Goal: Information Seeking & Learning: Learn about a topic

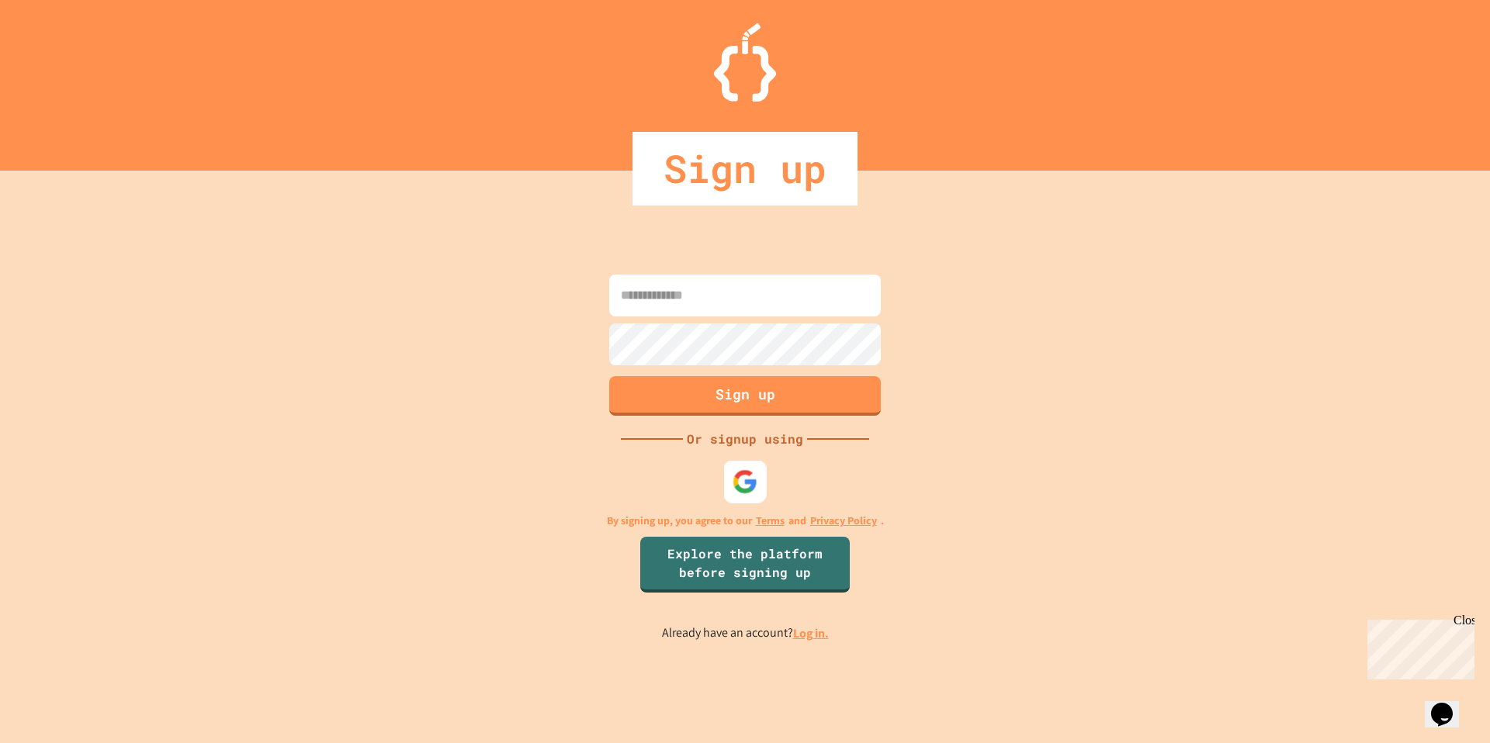
click at [750, 481] on img at bounding box center [745, 482] width 26 height 26
click at [694, 294] on input at bounding box center [745, 296] width 272 height 42
type input "**********"
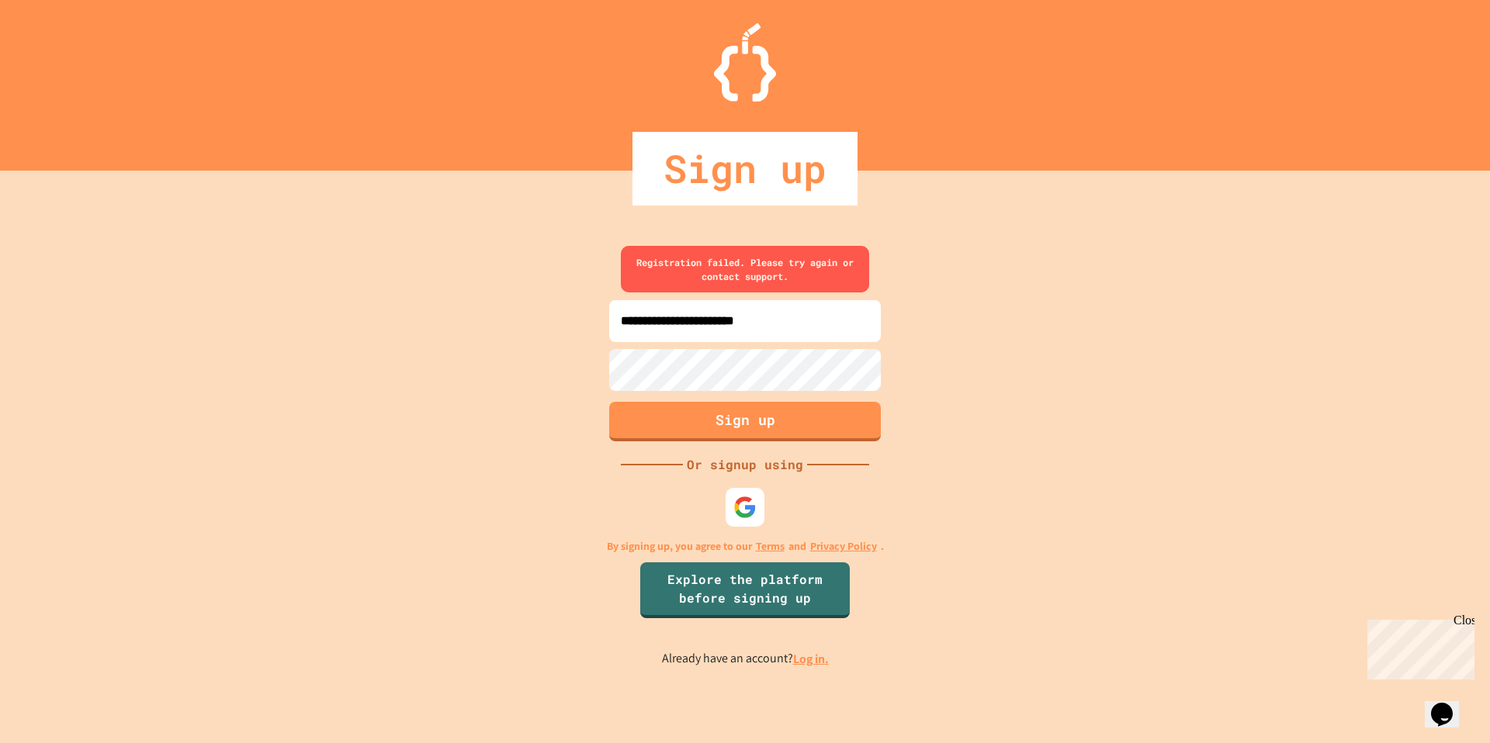
click at [587, 339] on div "**********" at bounding box center [745, 457] width 1490 height 573
click at [689, 329] on input "**********" at bounding box center [745, 321] width 272 height 42
click at [587, 372] on div "**********" at bounding box center [745, 457] width 1490 height 573
click at [805, 660] on link "Log in." at bounding box center [811, 659] width 36 height 16
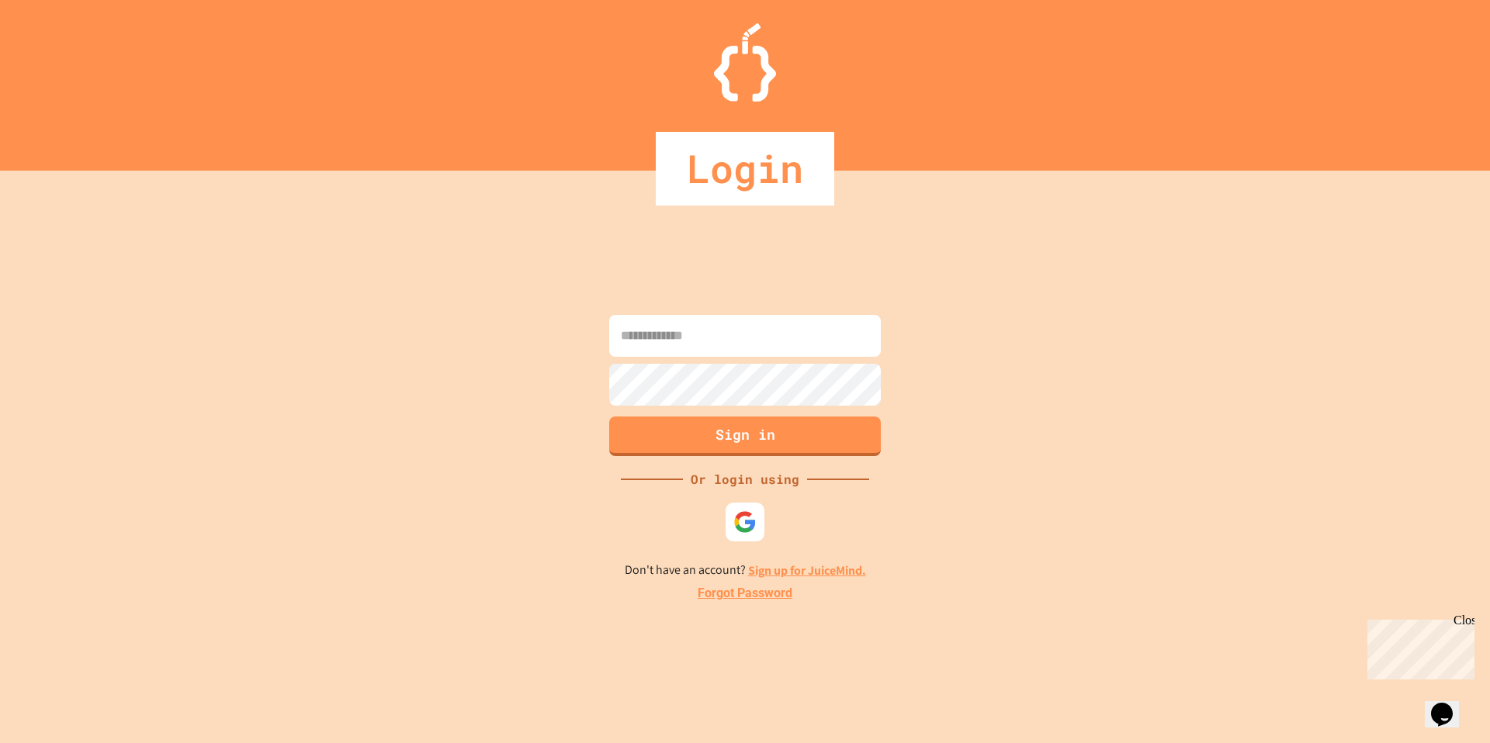
click at [767, 324] on input at bounding box center [745, 336] width 272 height 42
type input "**********"
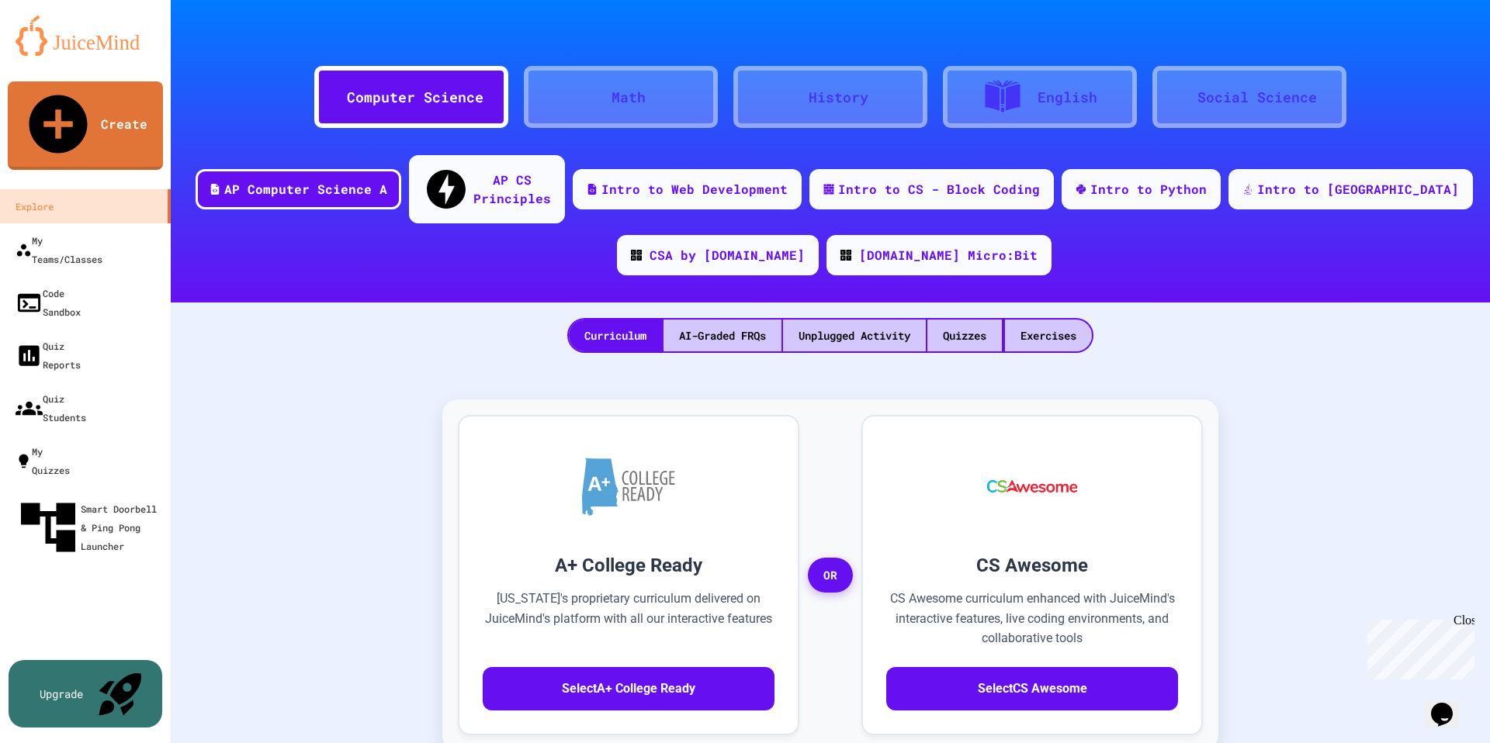
scroll to position [21, 0]
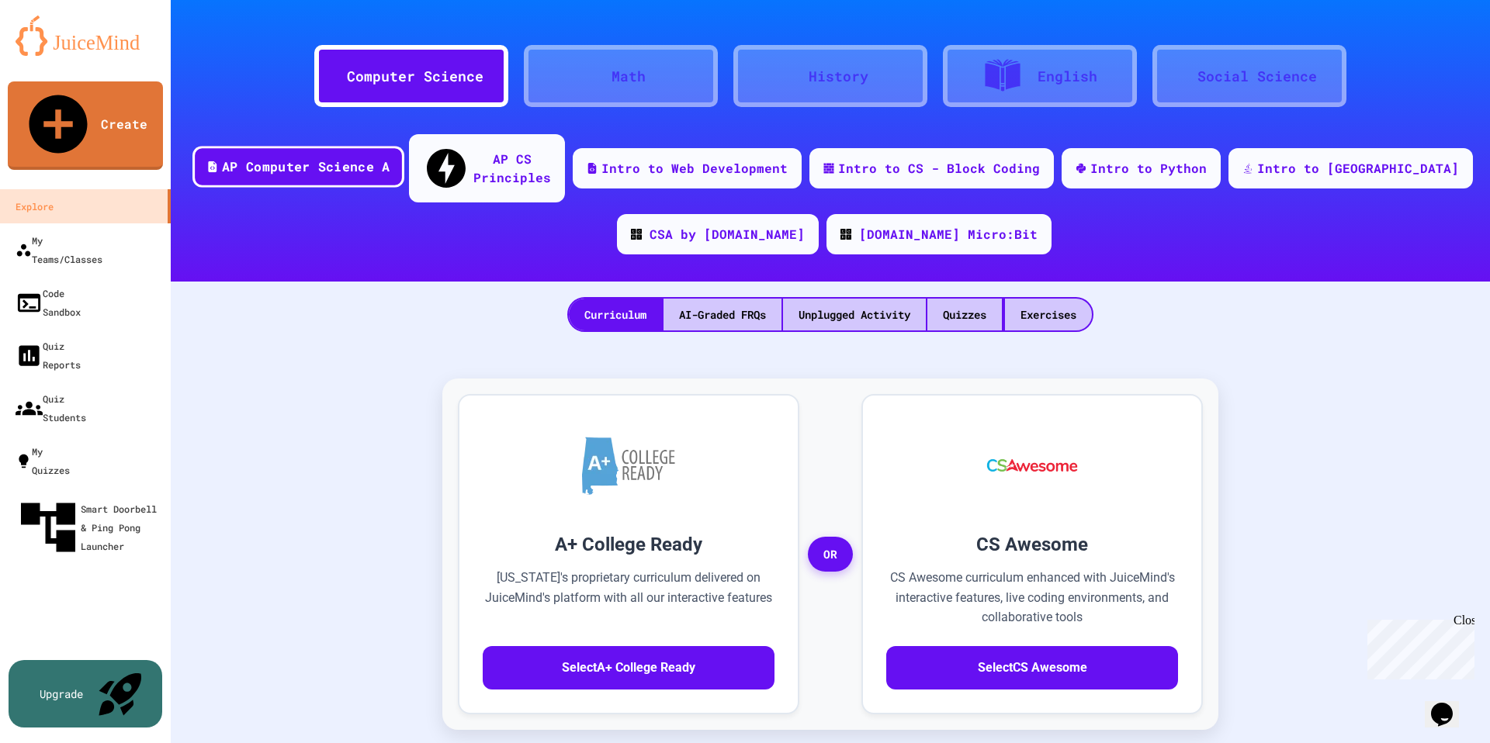
click at [389, 157] on div "AP Computer Science A" at bounding box center [306, 166] width 168 height 19
click at [984, 299] on div "Quizzes" at bounding box center [964, 315] width 74 height 32
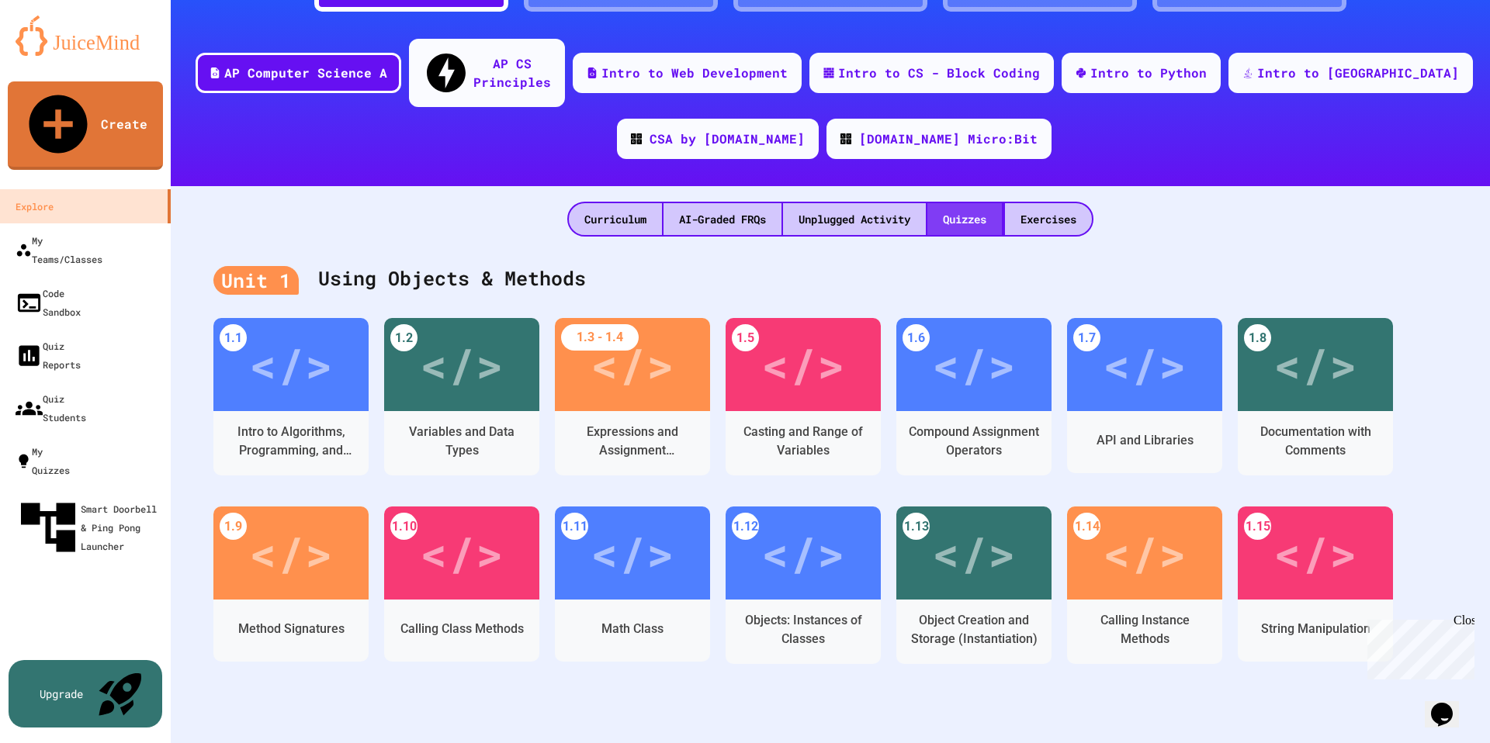
scroll to position [121, 0]
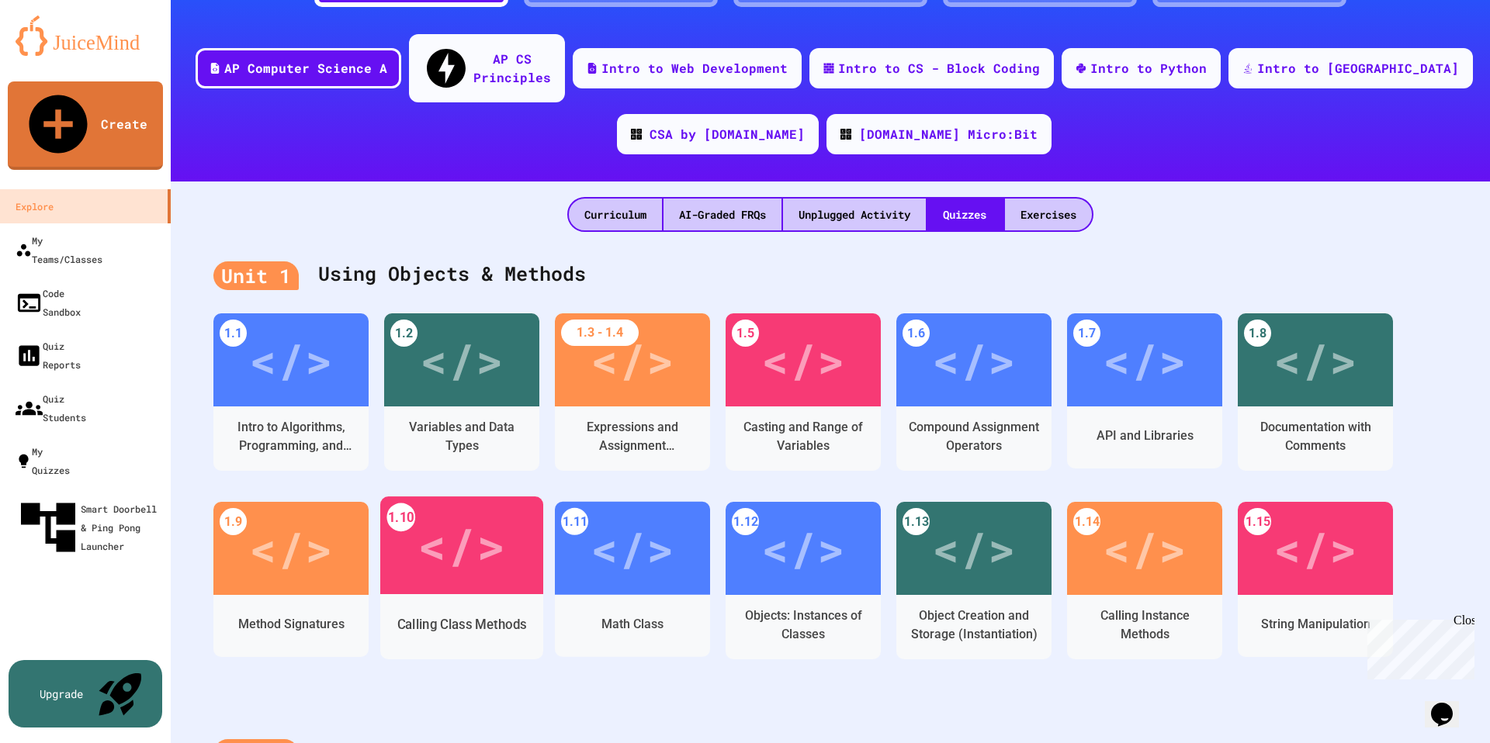
click at [469, 514] on div "</>" at bounding box center [461, 546] width 88 height 74
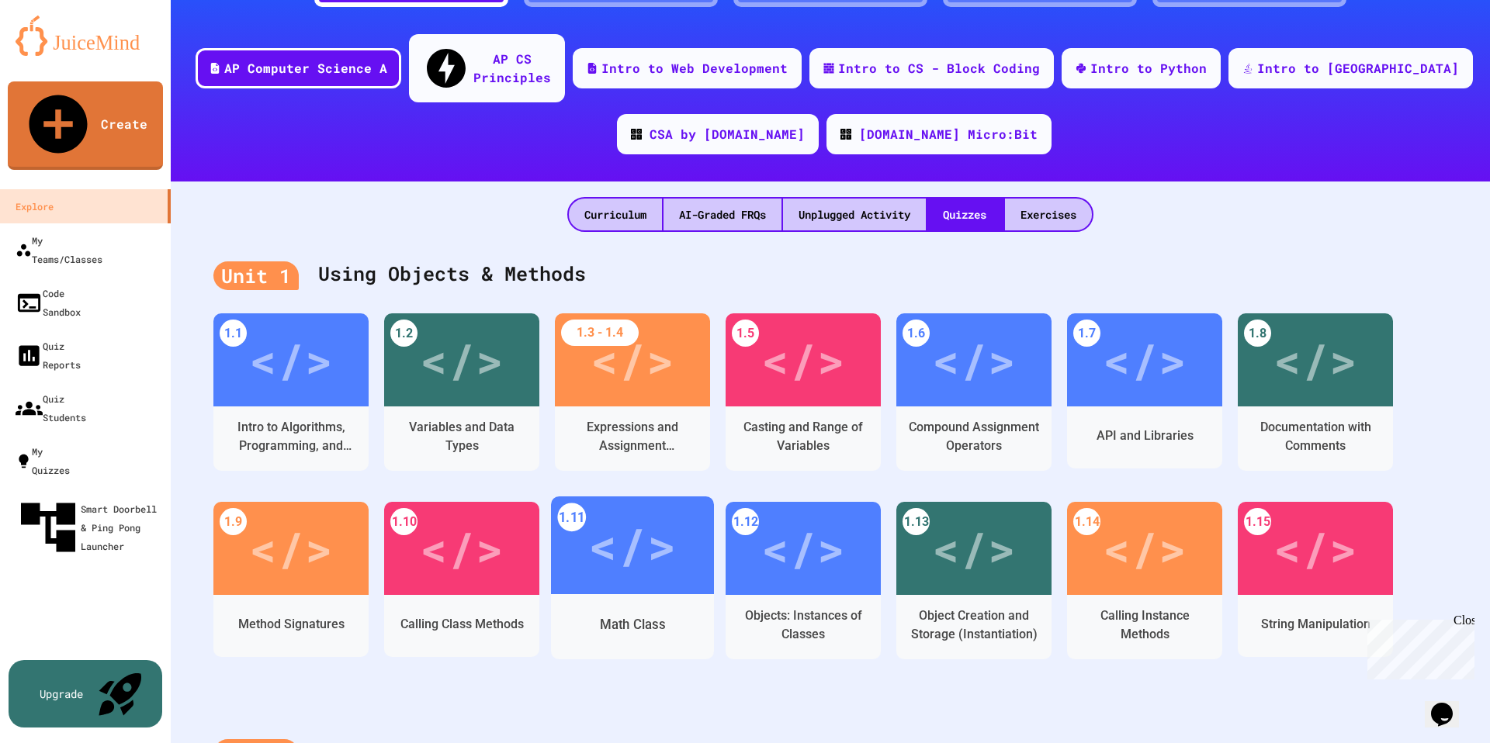
click at [642, 518] on div "</>" at bounding box center [632, 546] width 88 height 74
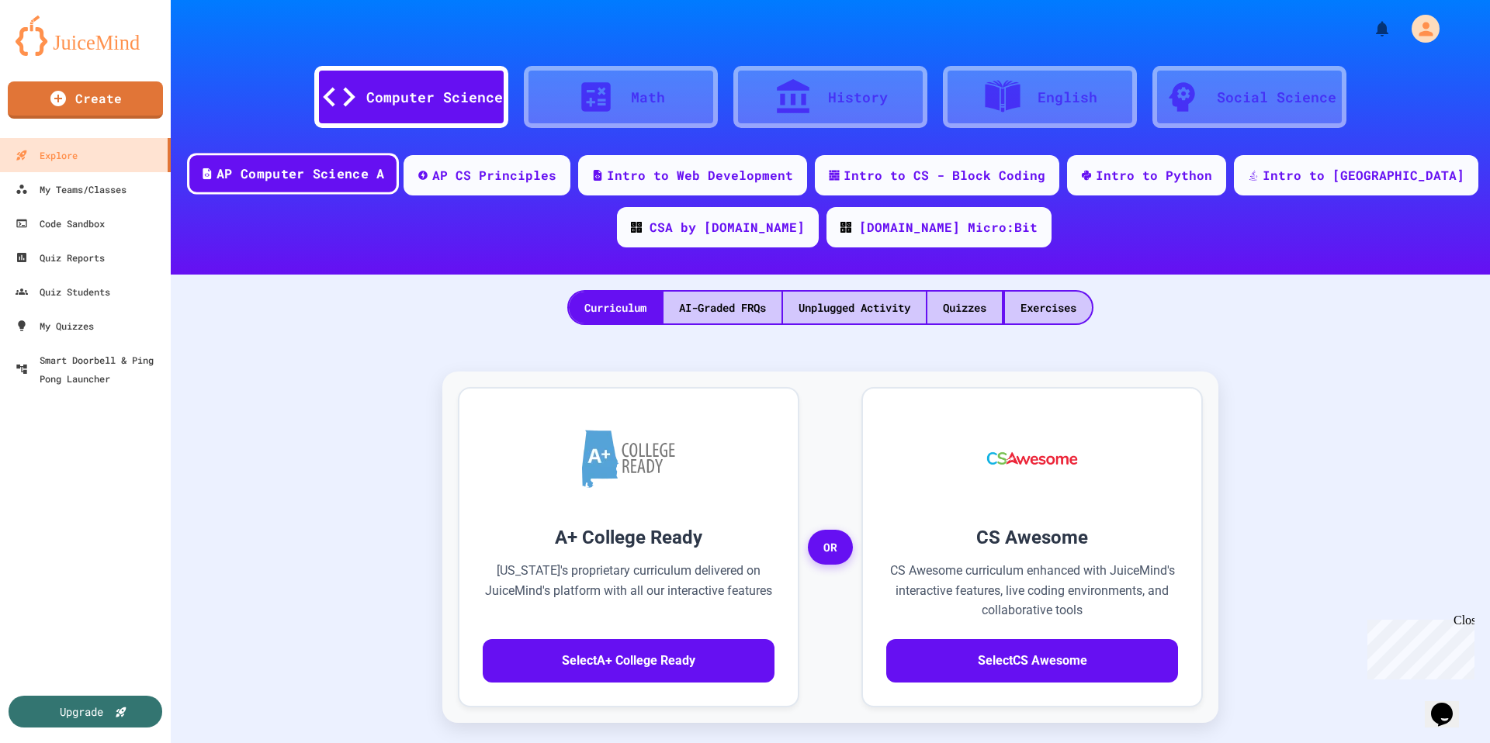
click at [371, 171] on div "AP Computer Science A" at bounding box center [300, 173] width 168 height 19
click at [372, 171] on div "AP Computer Science A" at bounding box center [300, 173] width 168 height 19
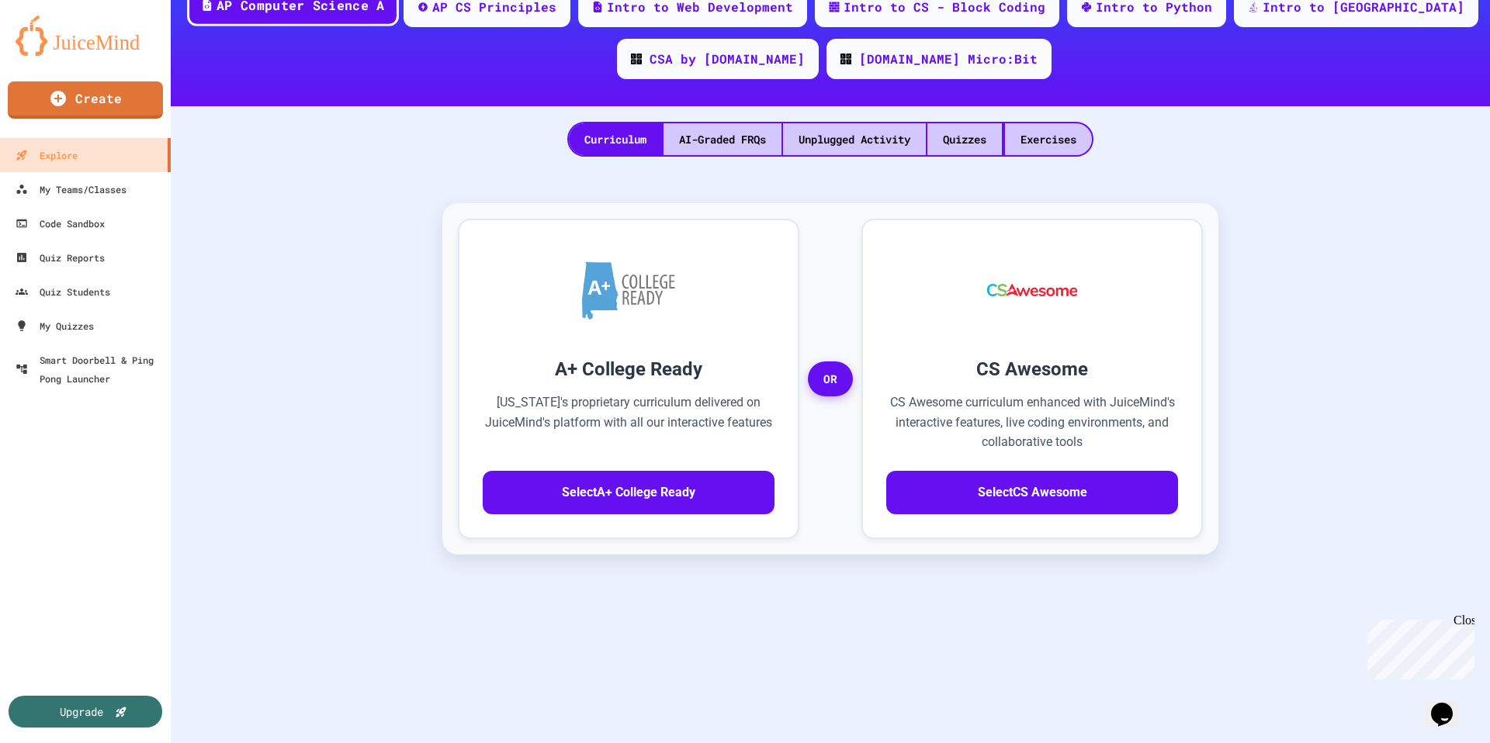
scroll to position [195, 0]
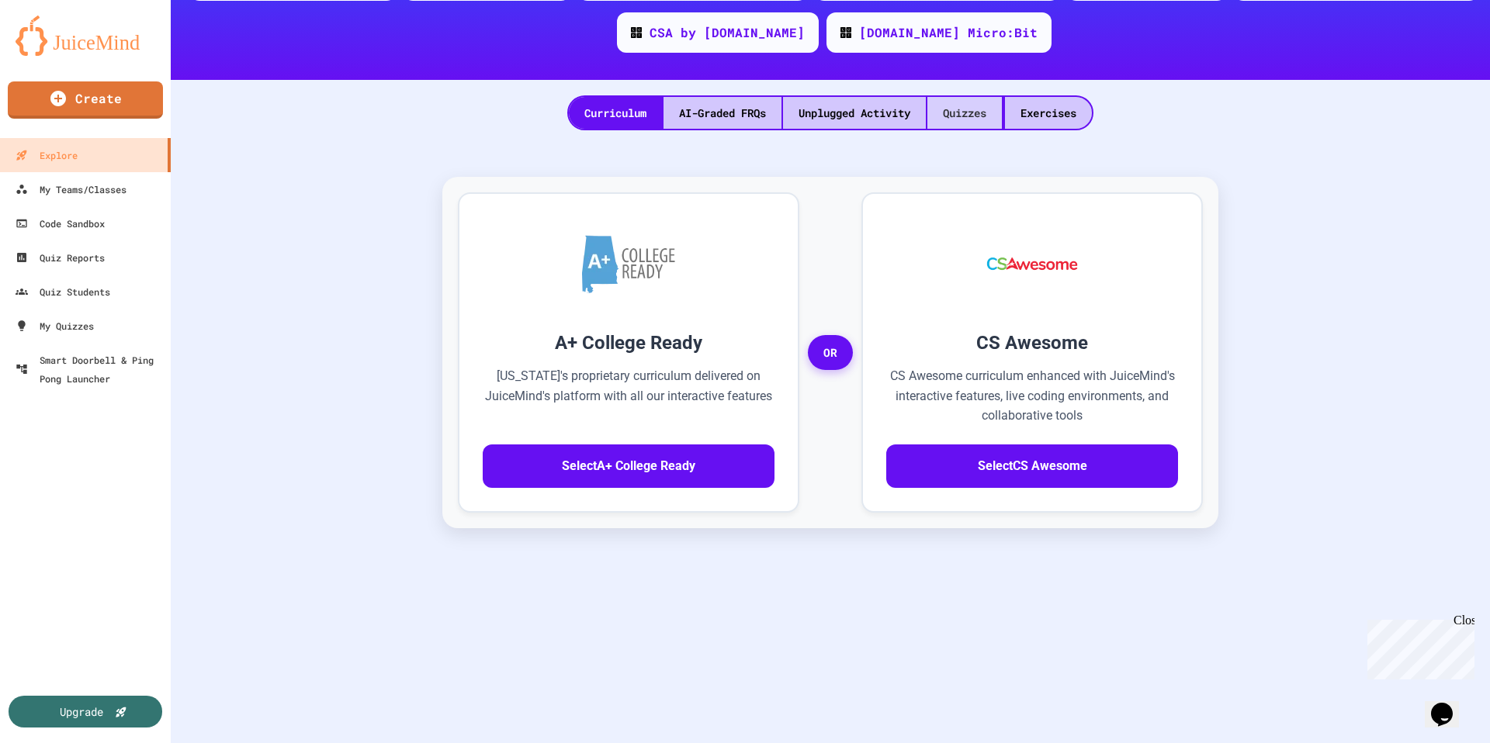
click at [971, 104] on div "Quizzes" at bounding box center [964, 113] width 74 height 32
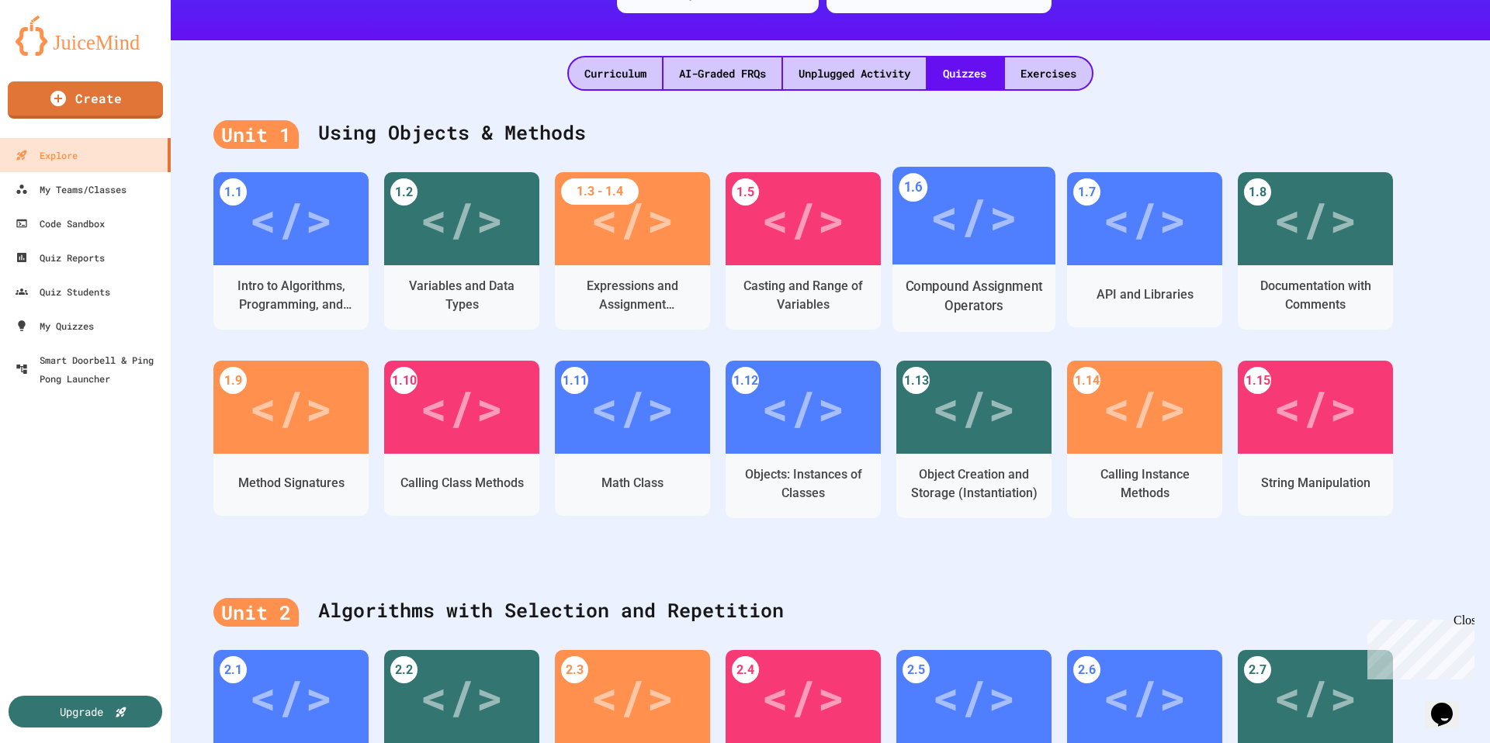
scroll to position [236, 0]
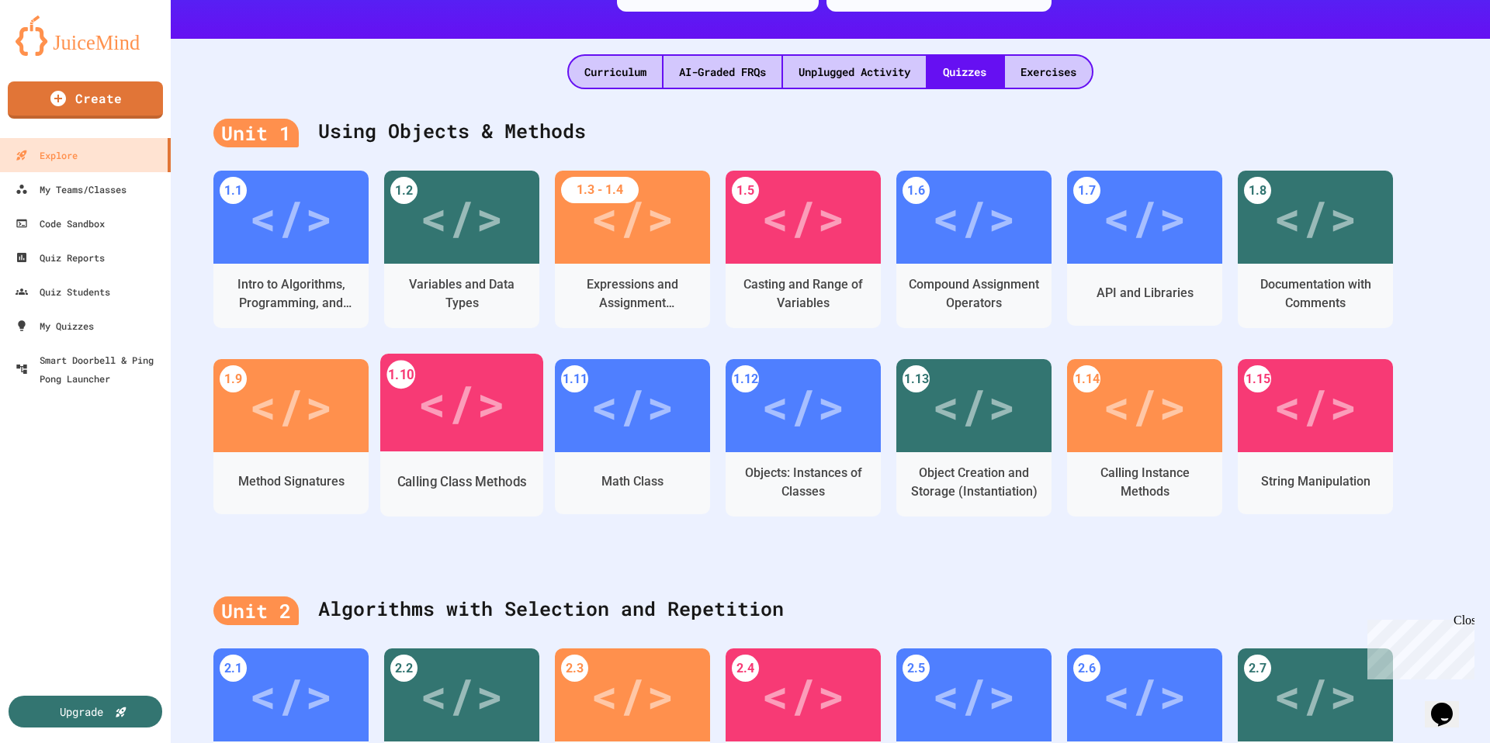
click at [434, 460] on div "Calling Class Methods" at bounding box center [461, 482] width 163 height 45
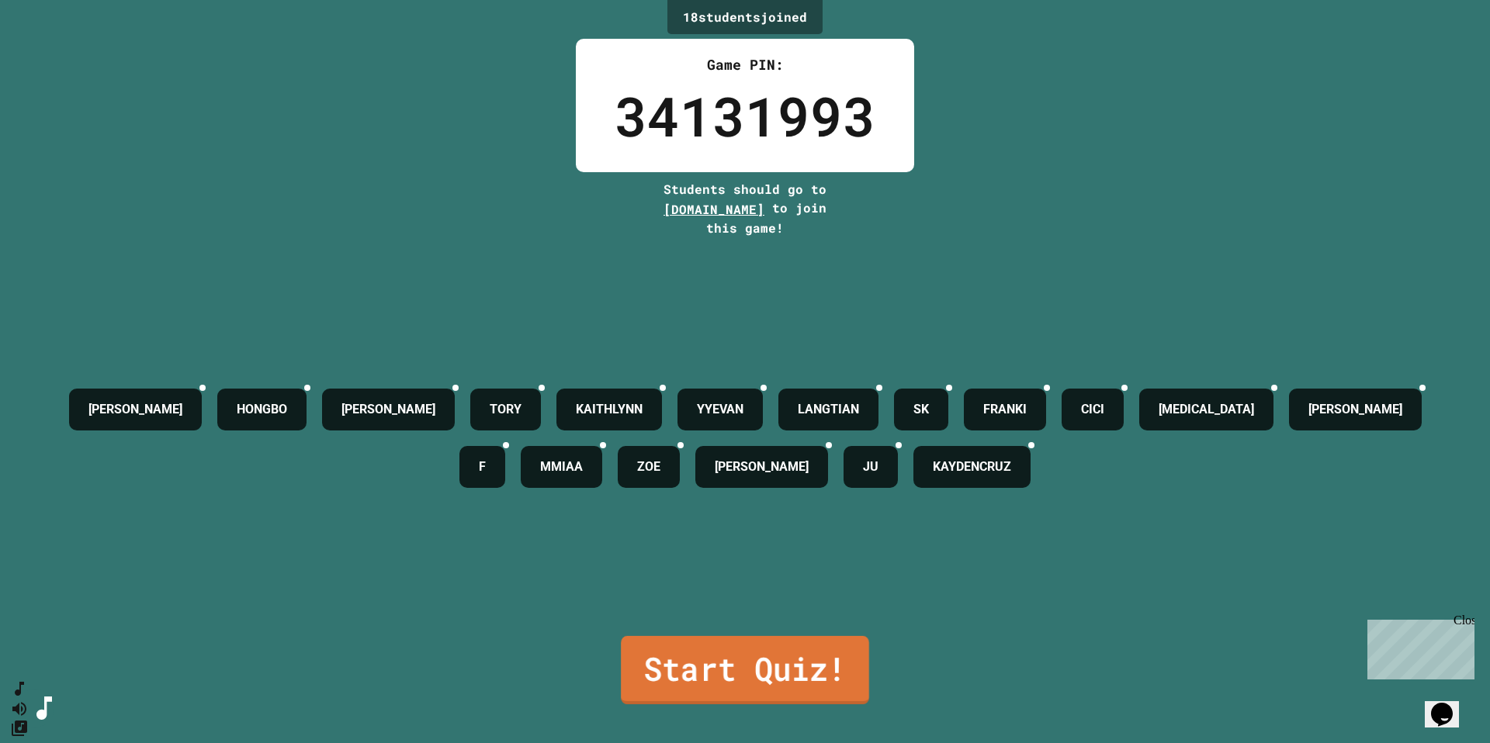
click at [774, 655] on link "Start Quiz!" at bounding box center [745, 670] width 248 height 68
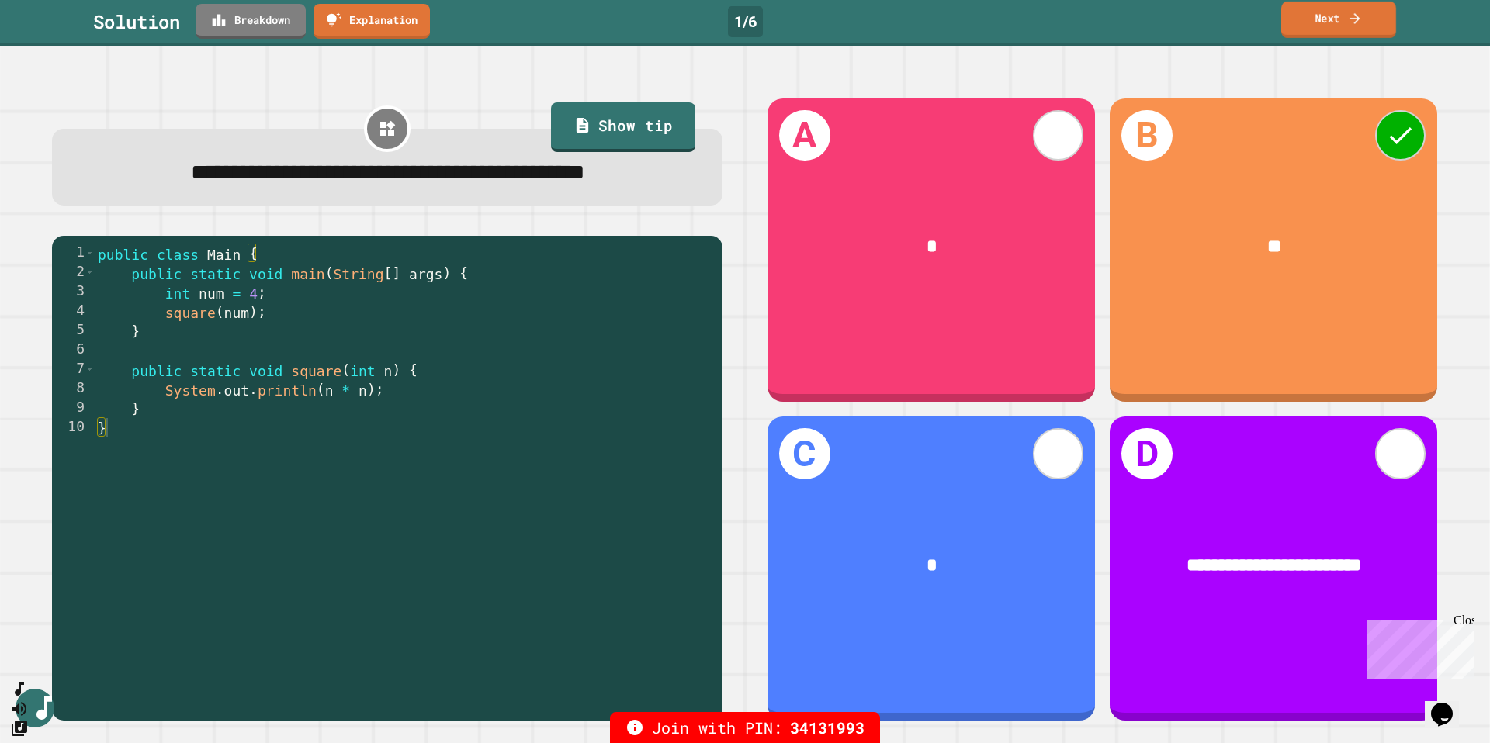
click at [1365, 20] on link "Next" at bounding box center [1338, 20] width 115 height 36
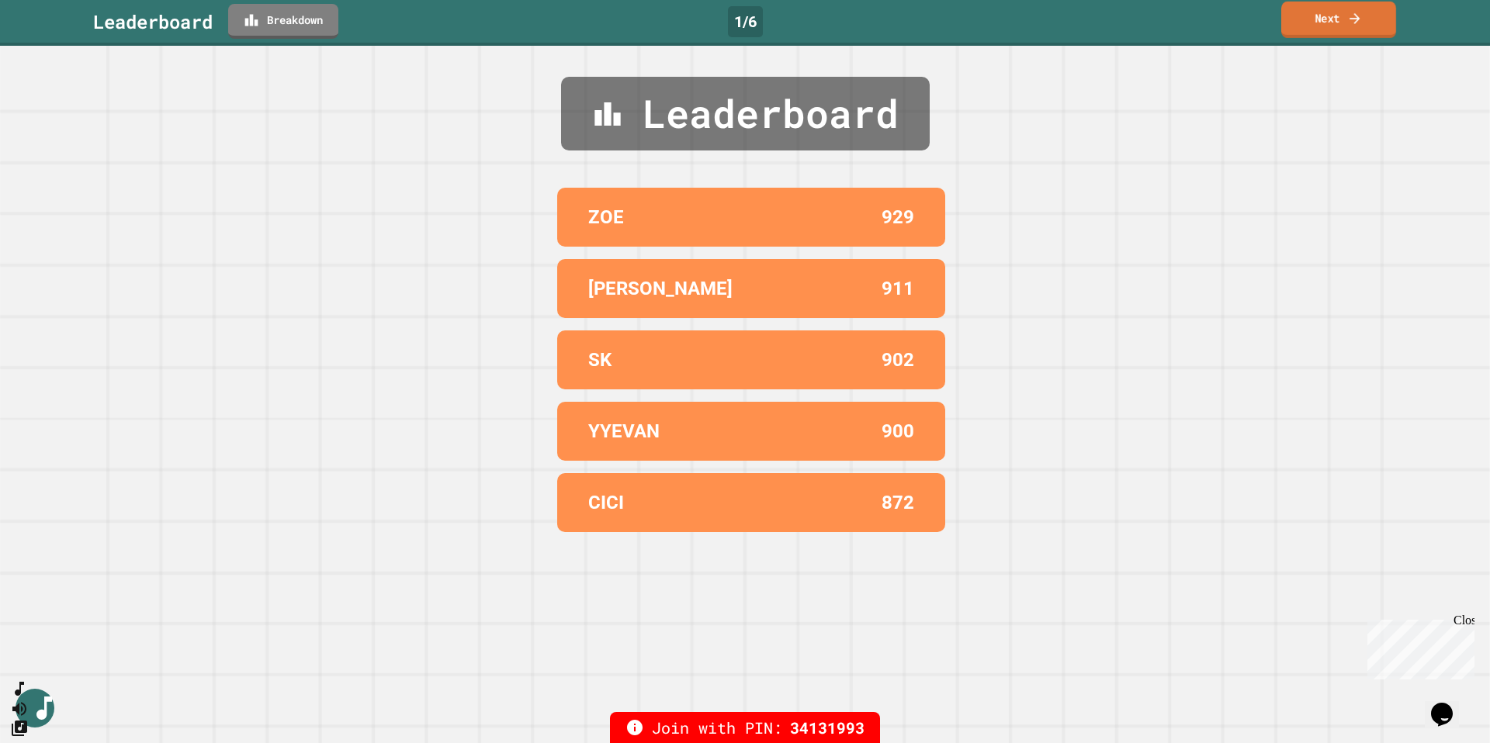
click at [1365, 20] on link "Next" at bounding box center [1338, 20] width 115 height 36
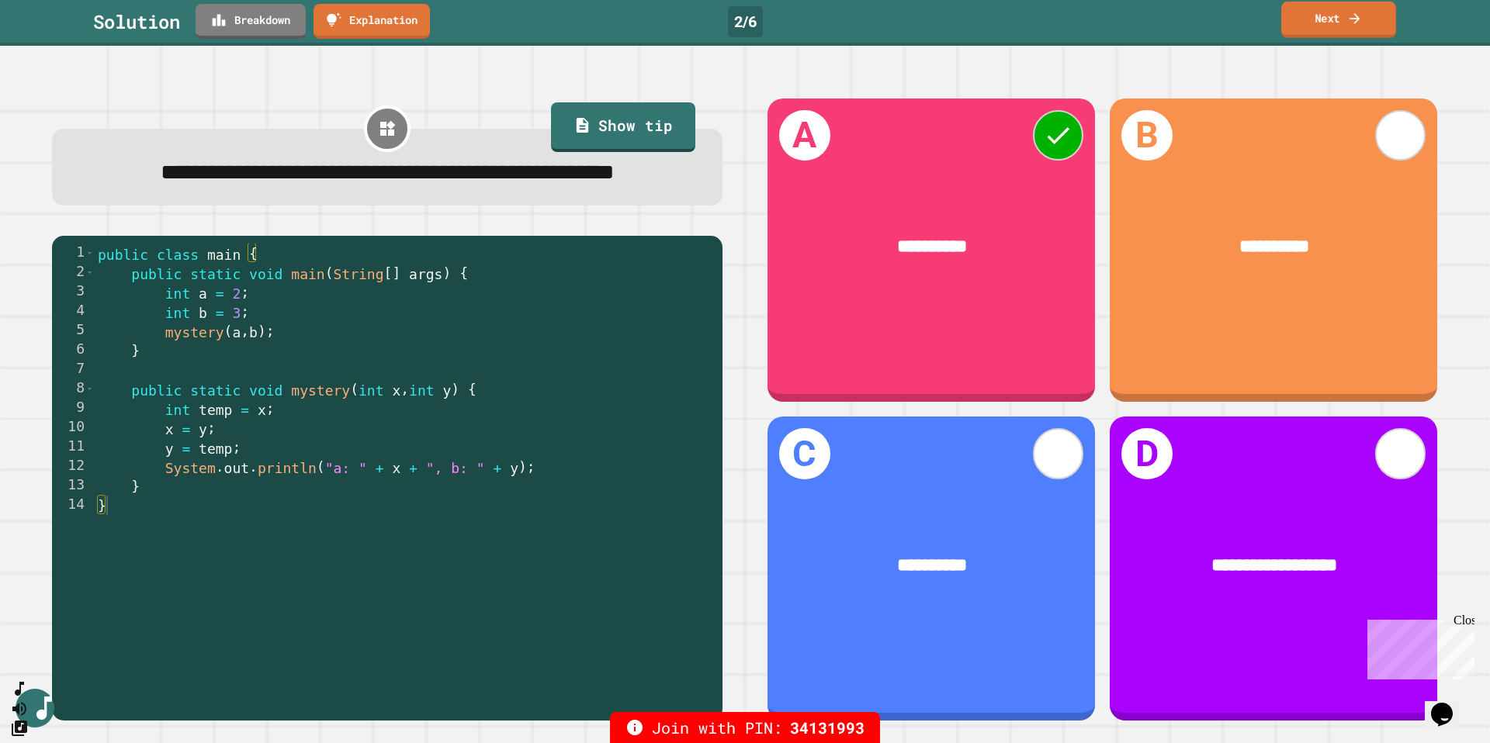
click at [1365, 20] on link "Next" at bounding box center [1338, 20] width 115 height 36
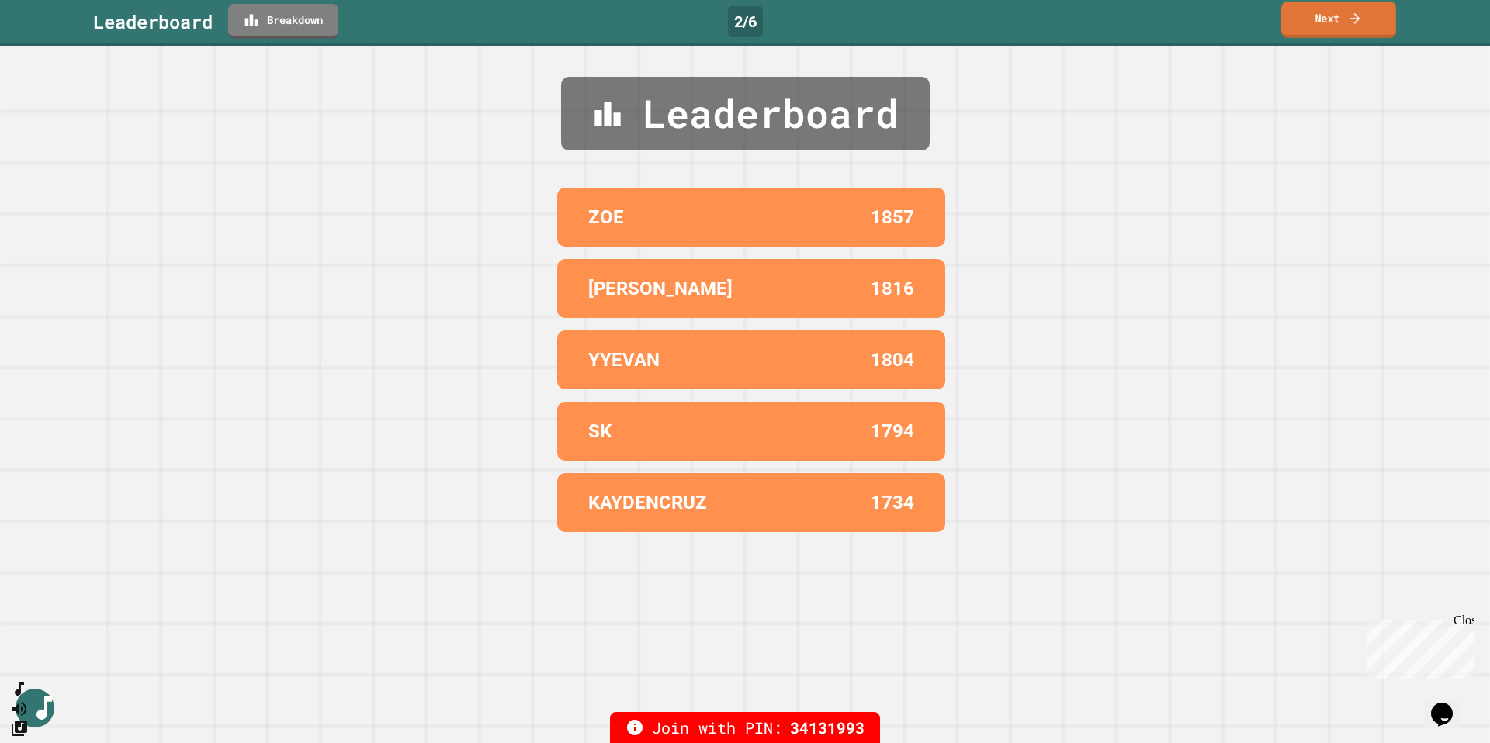
click at [1365, 20] on link "Next" at bounding box center [1338, 20] width 115 height 36
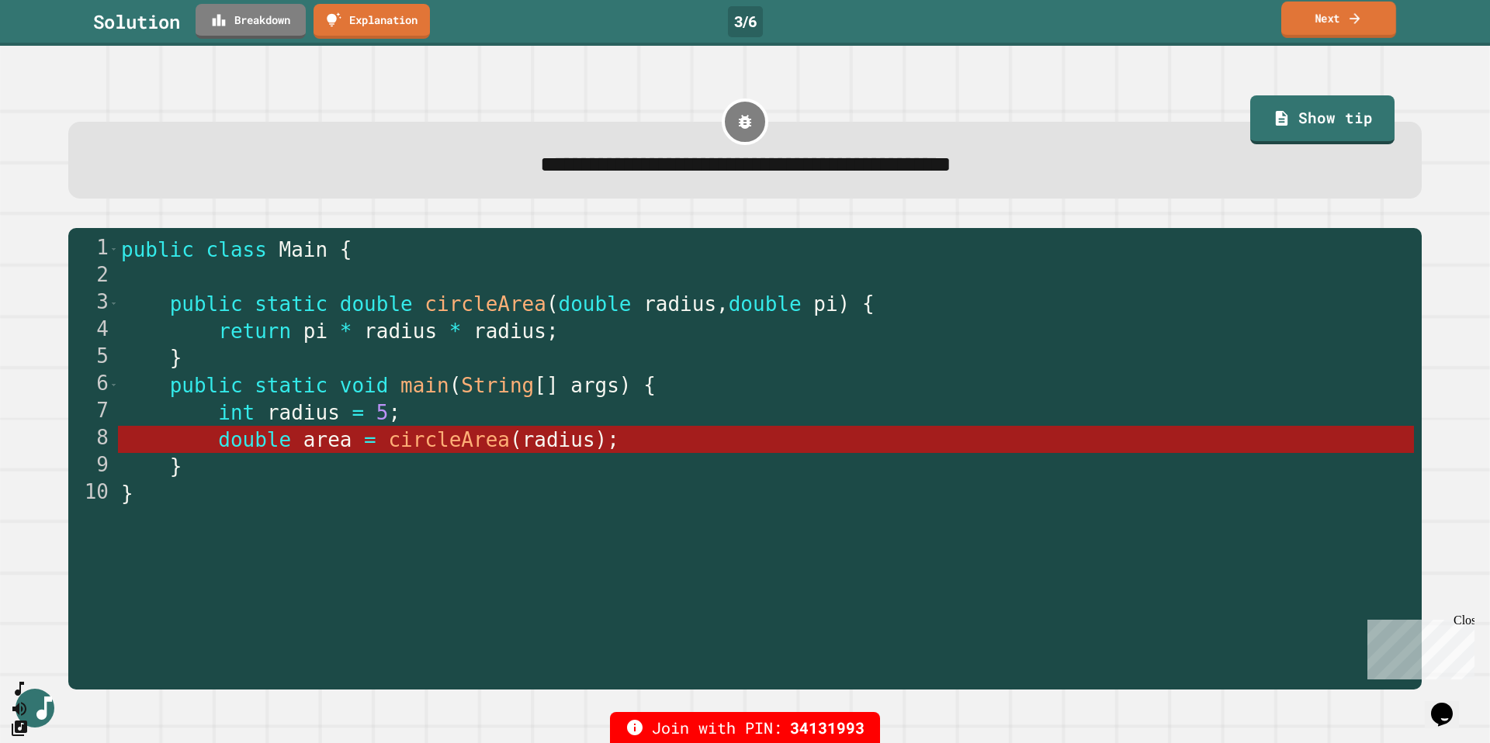
click at [1365, 20] on link "Next" at bounding box center [1338, 20] width 115 height 36
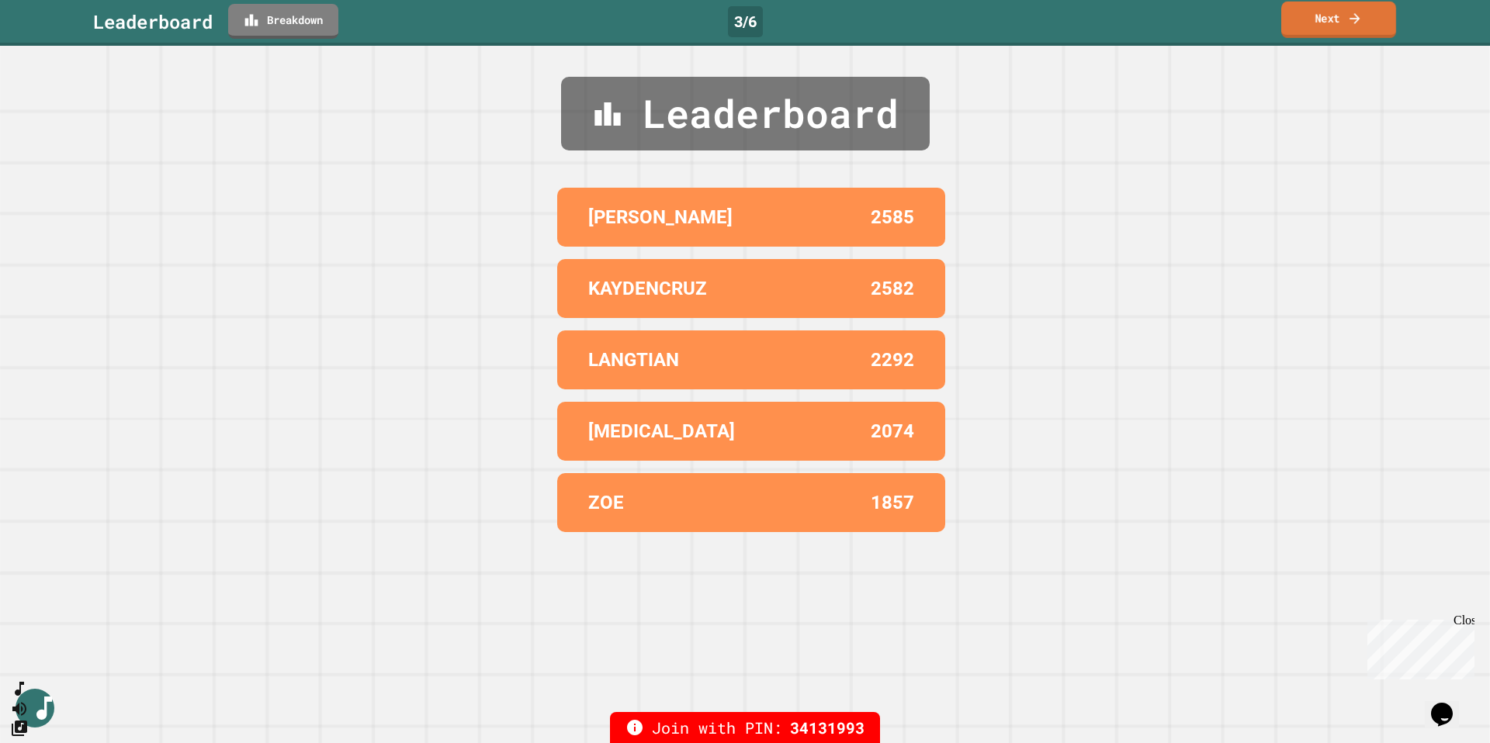
click at [1365, 20] on link "Next" at bounding box center [1338, 20] width 115 height 36
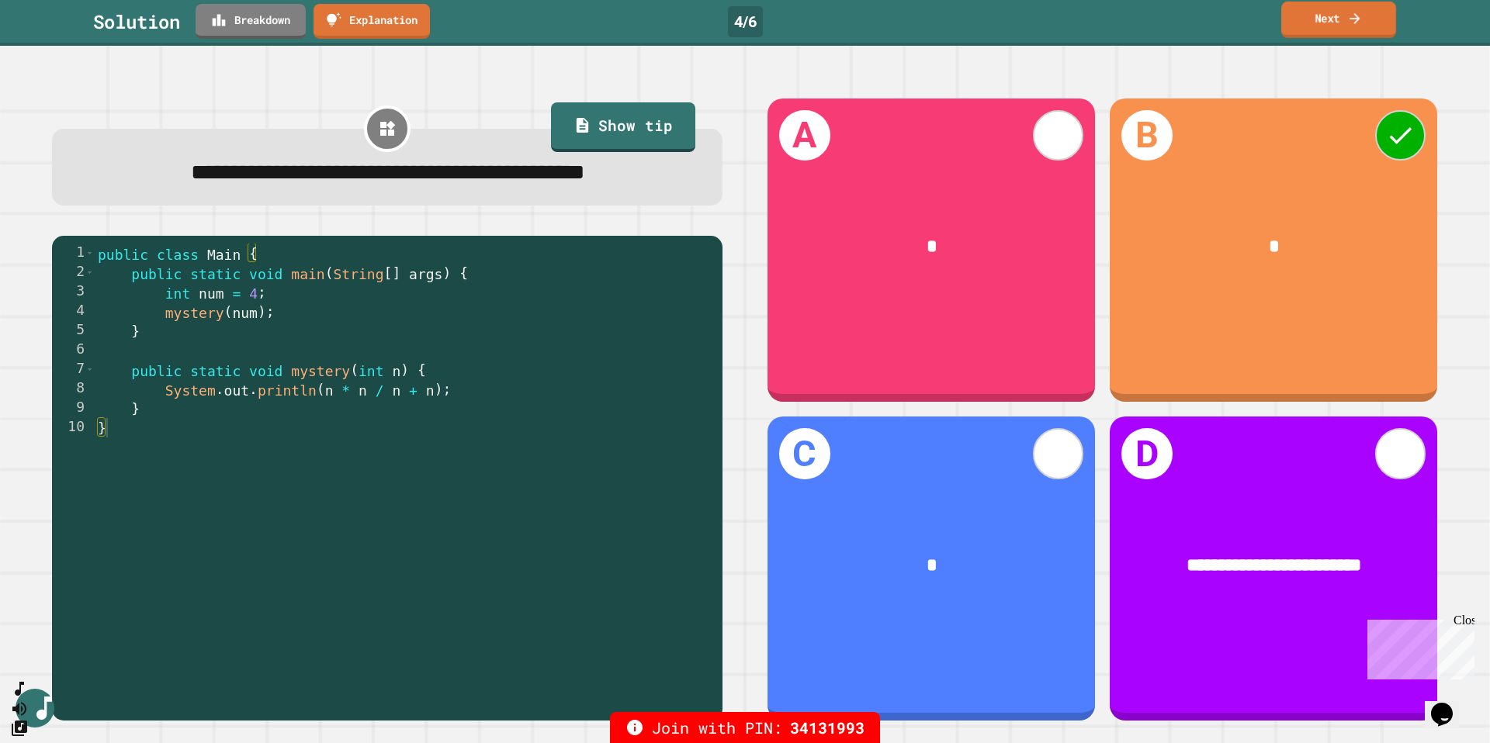
click at [1365, 20] on link "Next" at bounding box center [1338, 20] width 115 height 36
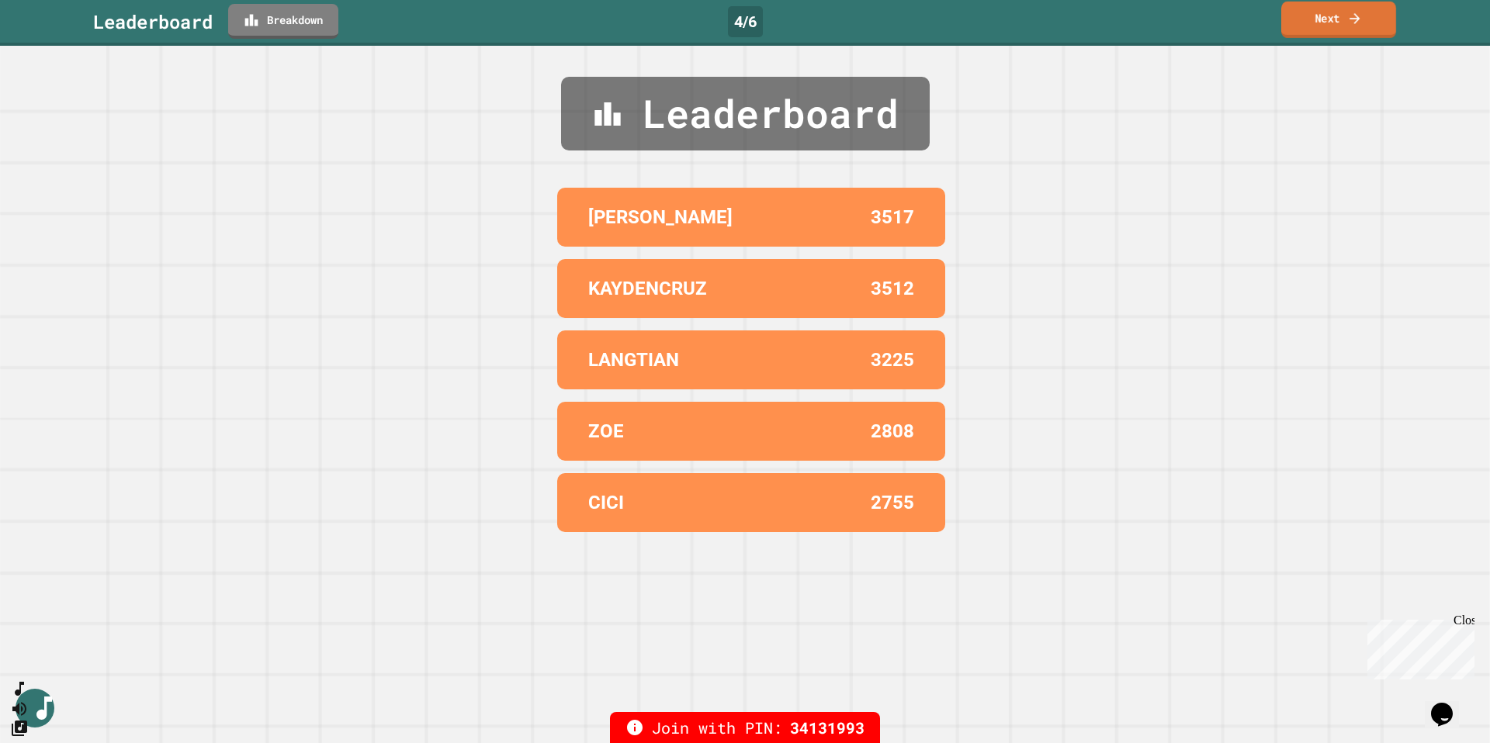
click at [1365, 20] on link "Next" at bounding box center [1338, 20] width 115 height 36
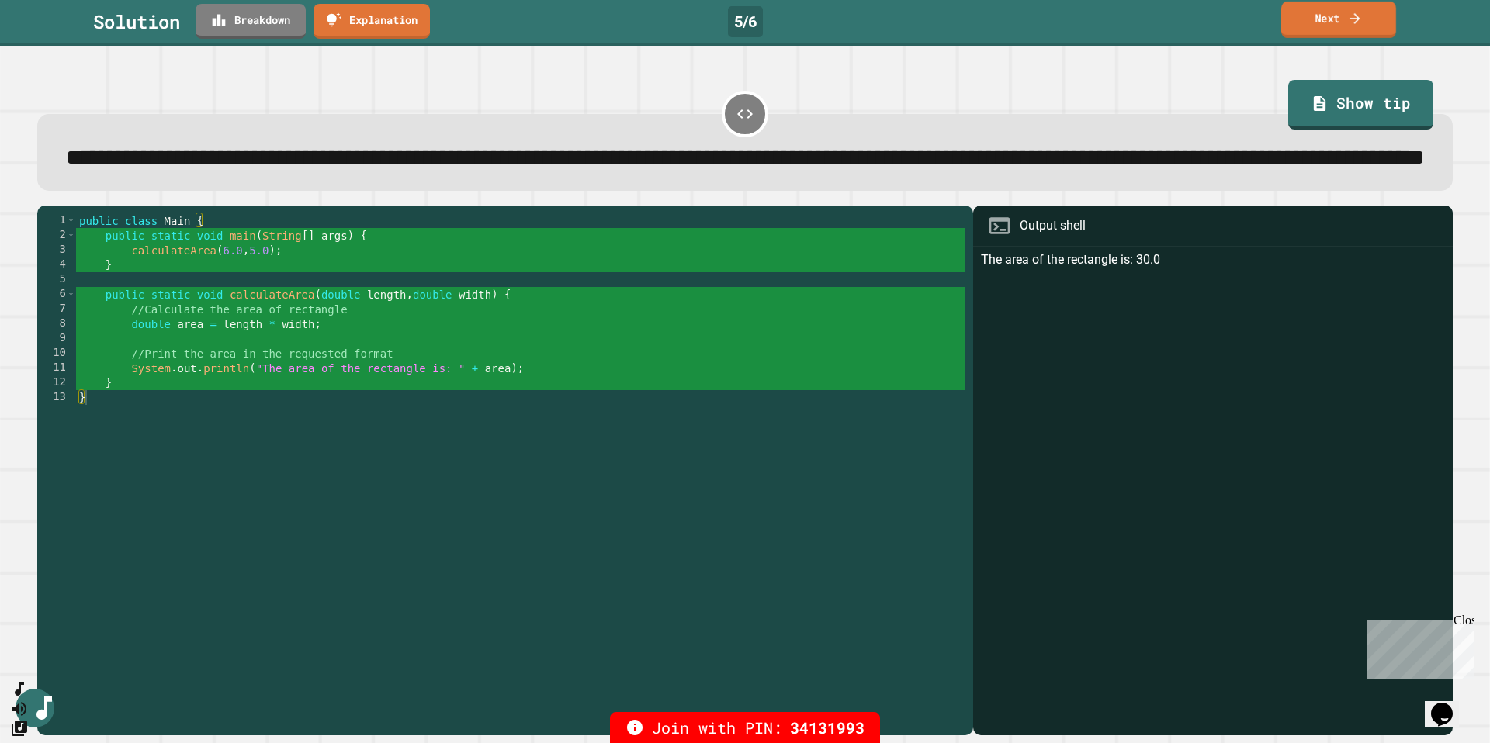
click at [1365, 20] on link "Next" at bounding box center [1338, 20] width 115 height 36
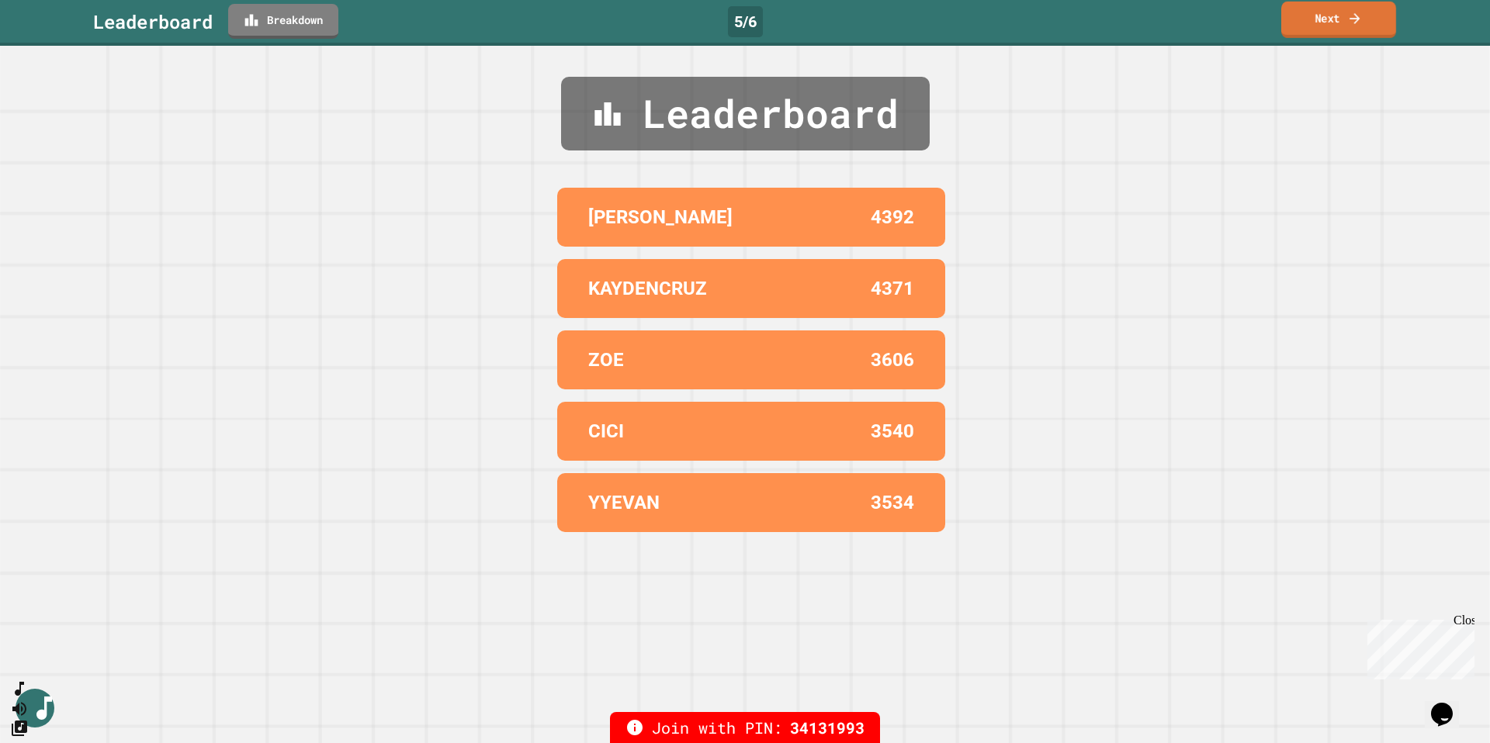
click at [1365, 20] on link "Next" at bounding box center [1338, 20] width 115 height 36
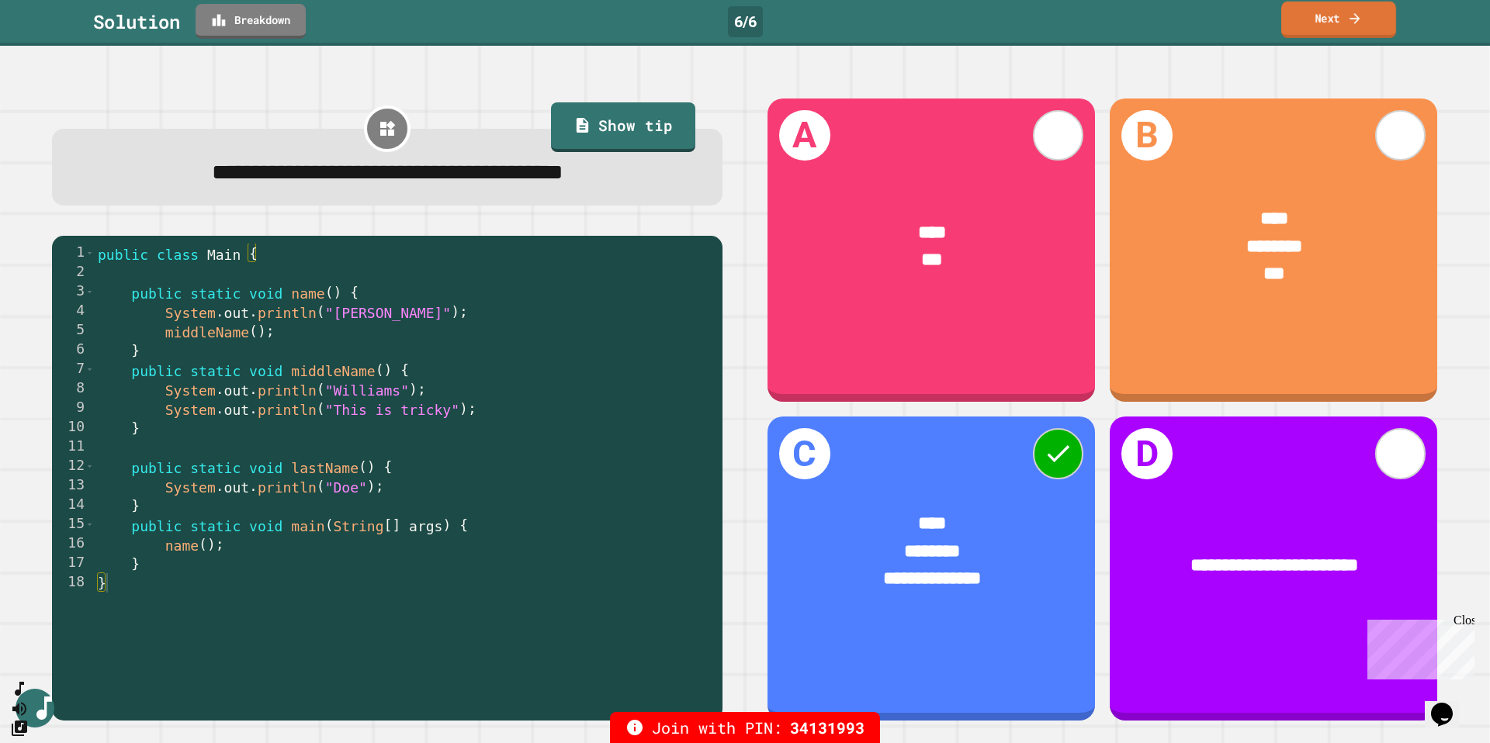
click at [1365, 20] on link "Next" at bounding box center [1338, 20] width 115 height 36
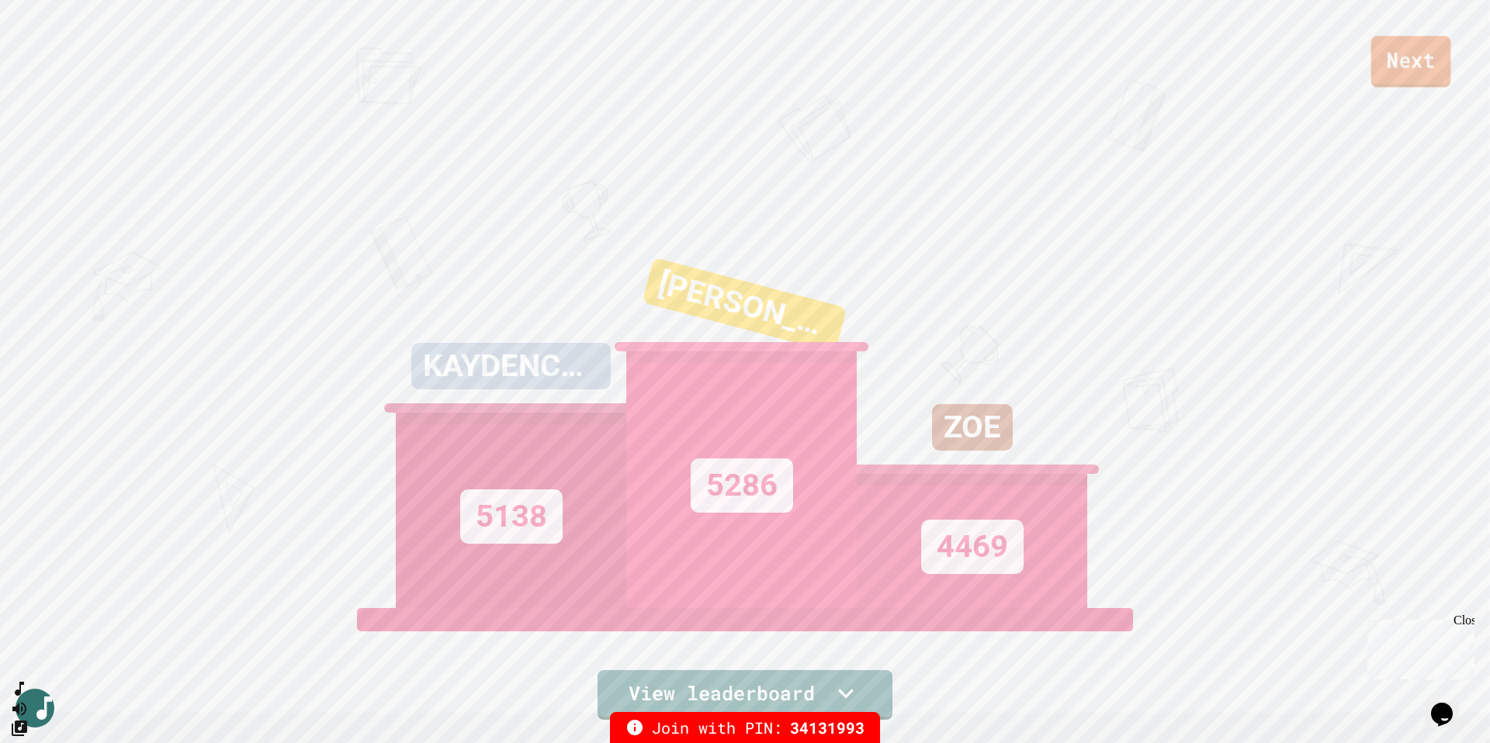
click at [1400, 50] on link "Next" at bounding box center [1411, 61] width 80 height 51
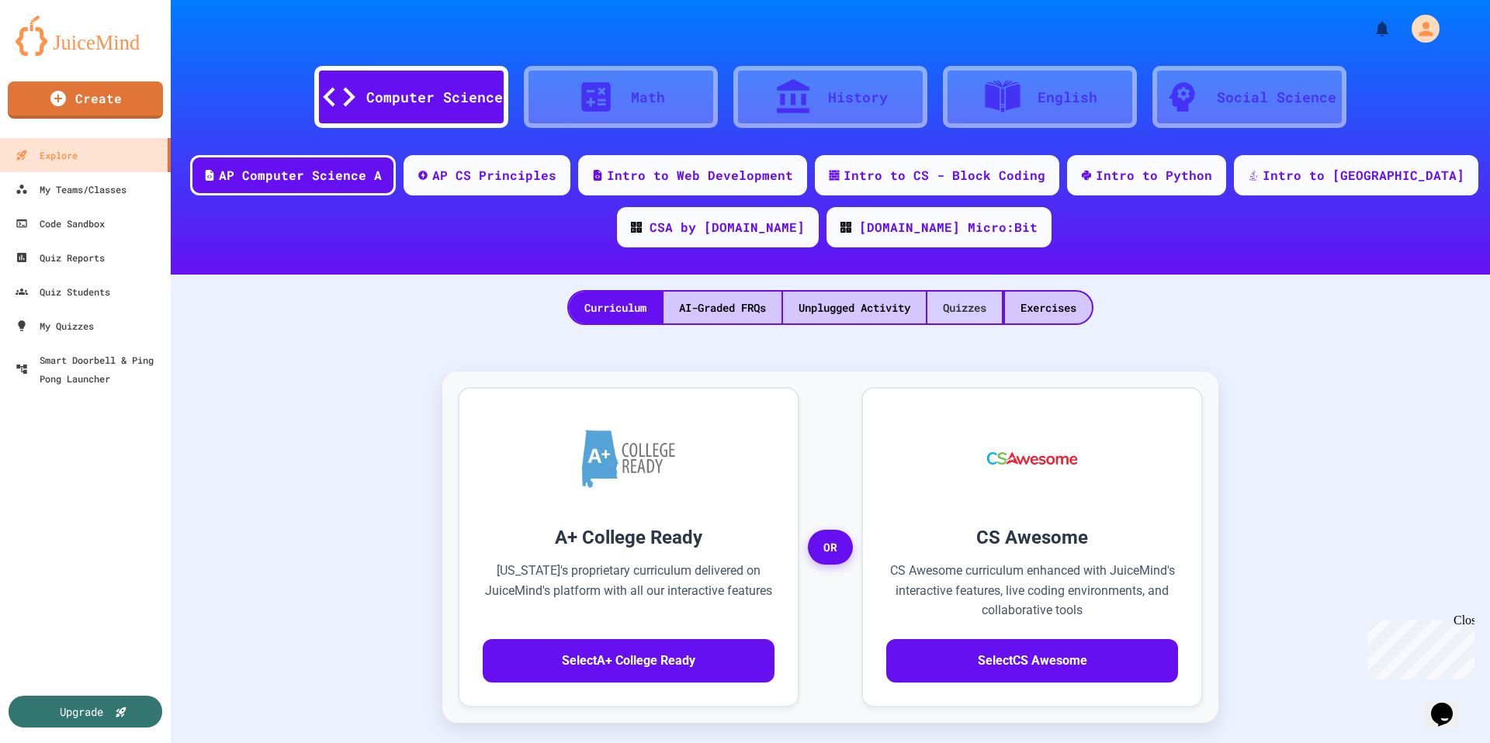
click at [964, 298] on div "Quizzes" at bounding box center [964, 308] width 74 height 32
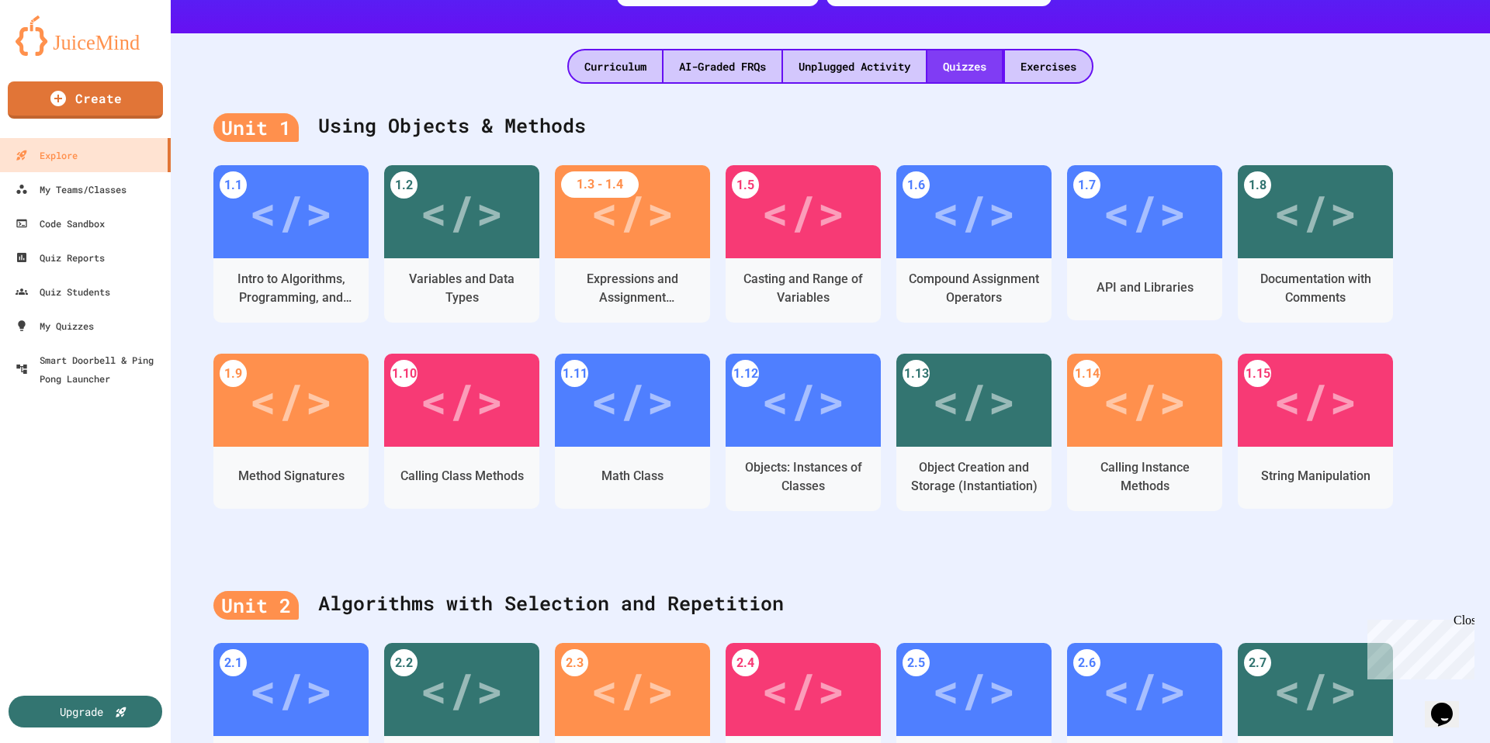
scroll to position [245, 0]
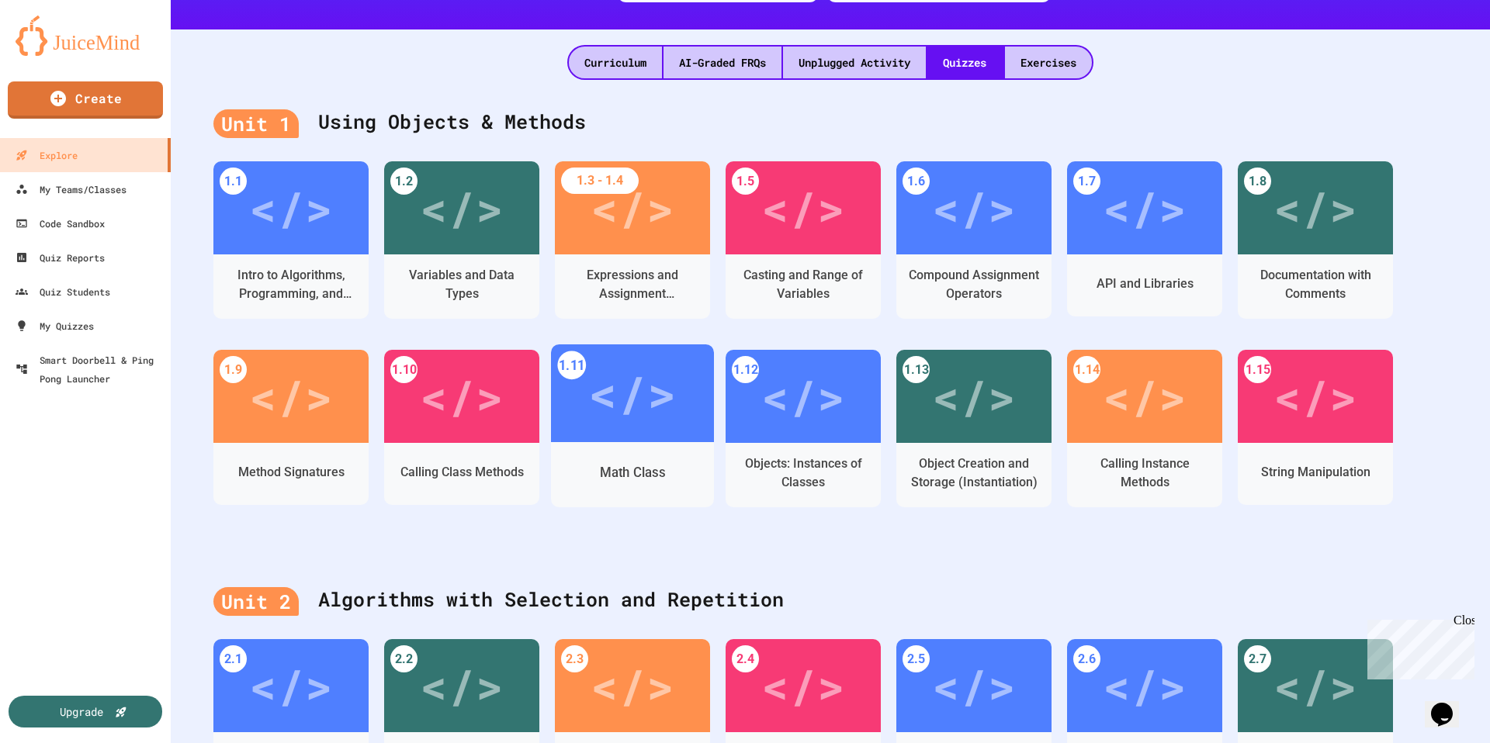
click at [666, 404] on div "</>" at bounding box center [632, 394] width 88 height 74
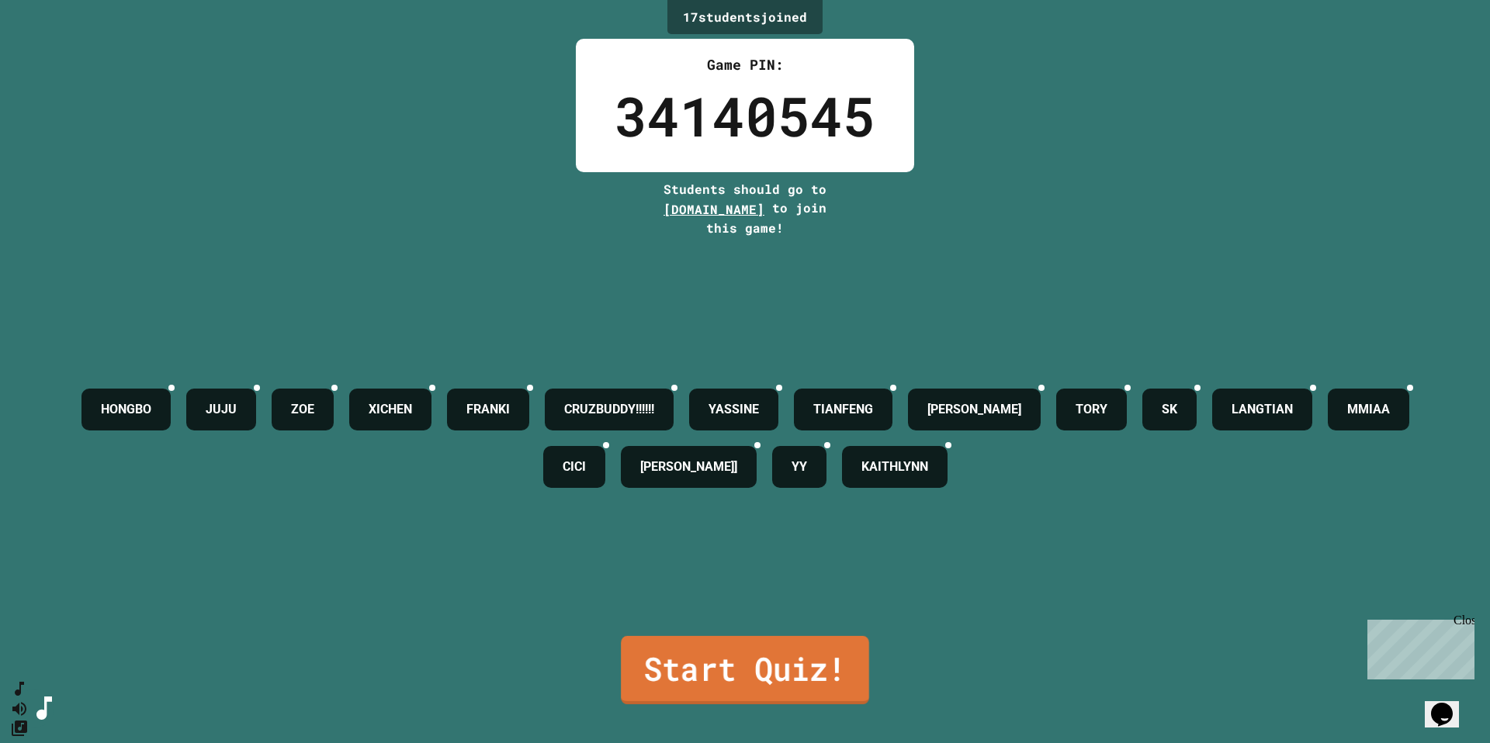
click at [638, 688] on link "Start Quiz!" at bounding box center [745, 670] width 248 height 68
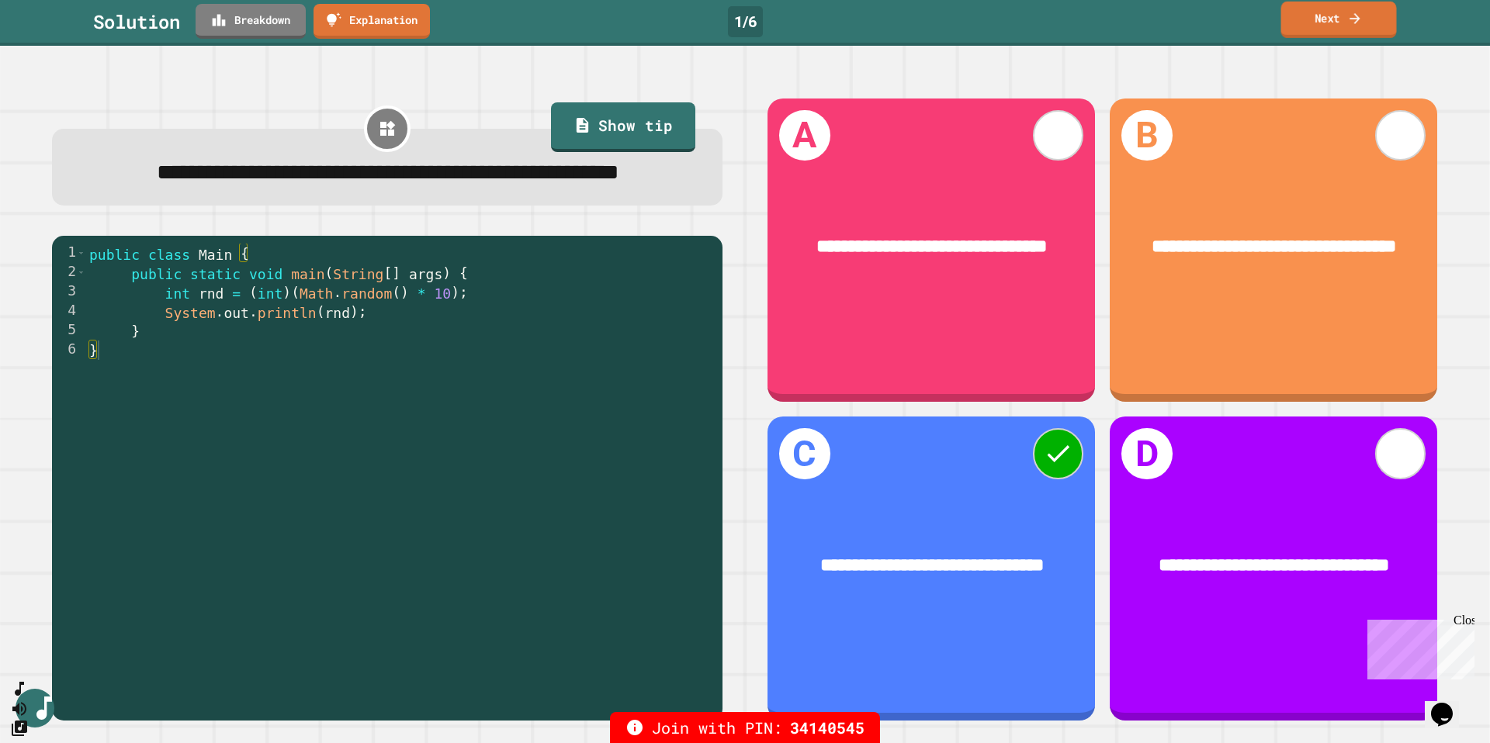
click at [1304, 26] on link "Next" at bounding box center [1339, 20] width 116 height 36
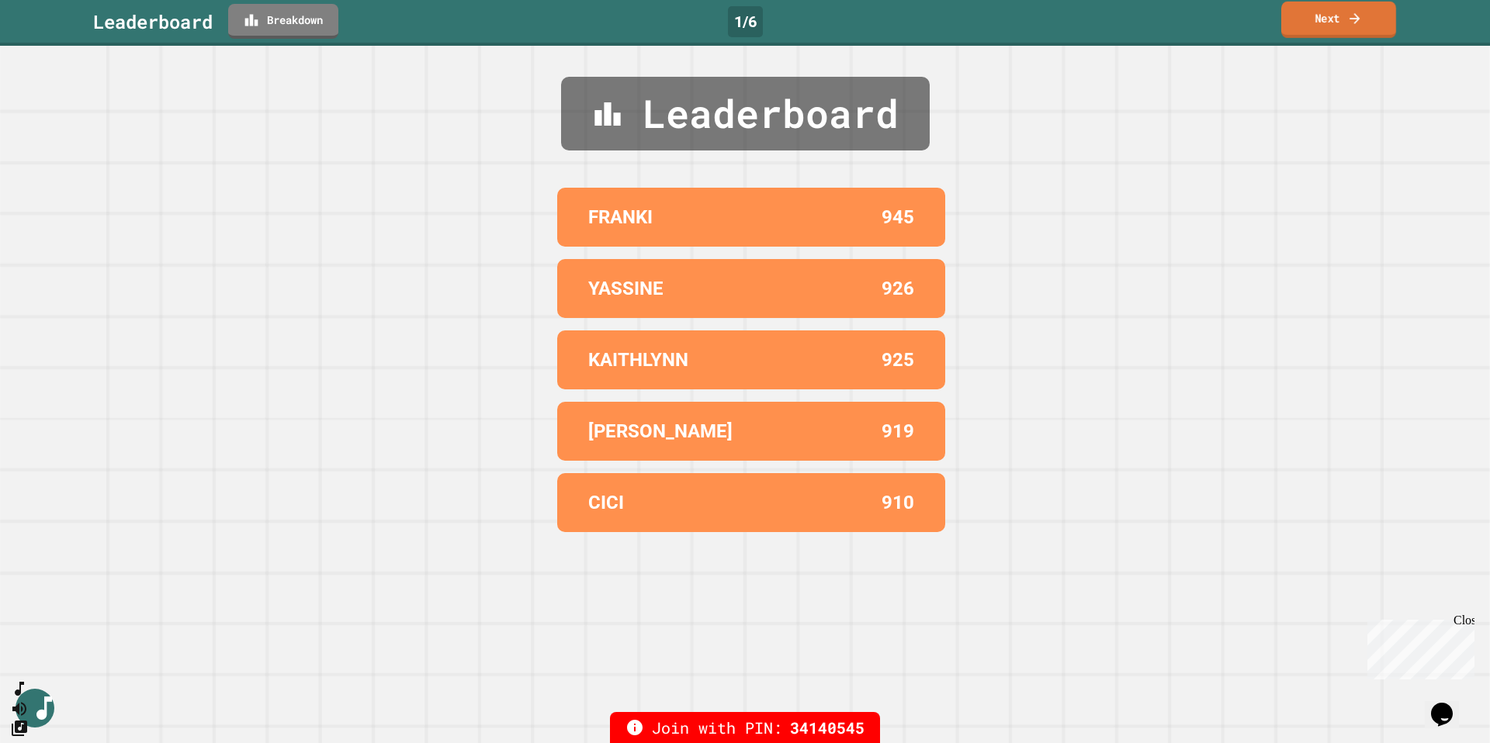
click at [1304, 26] on link "Next" at bounding box center [1338, 20] width 115 height 36
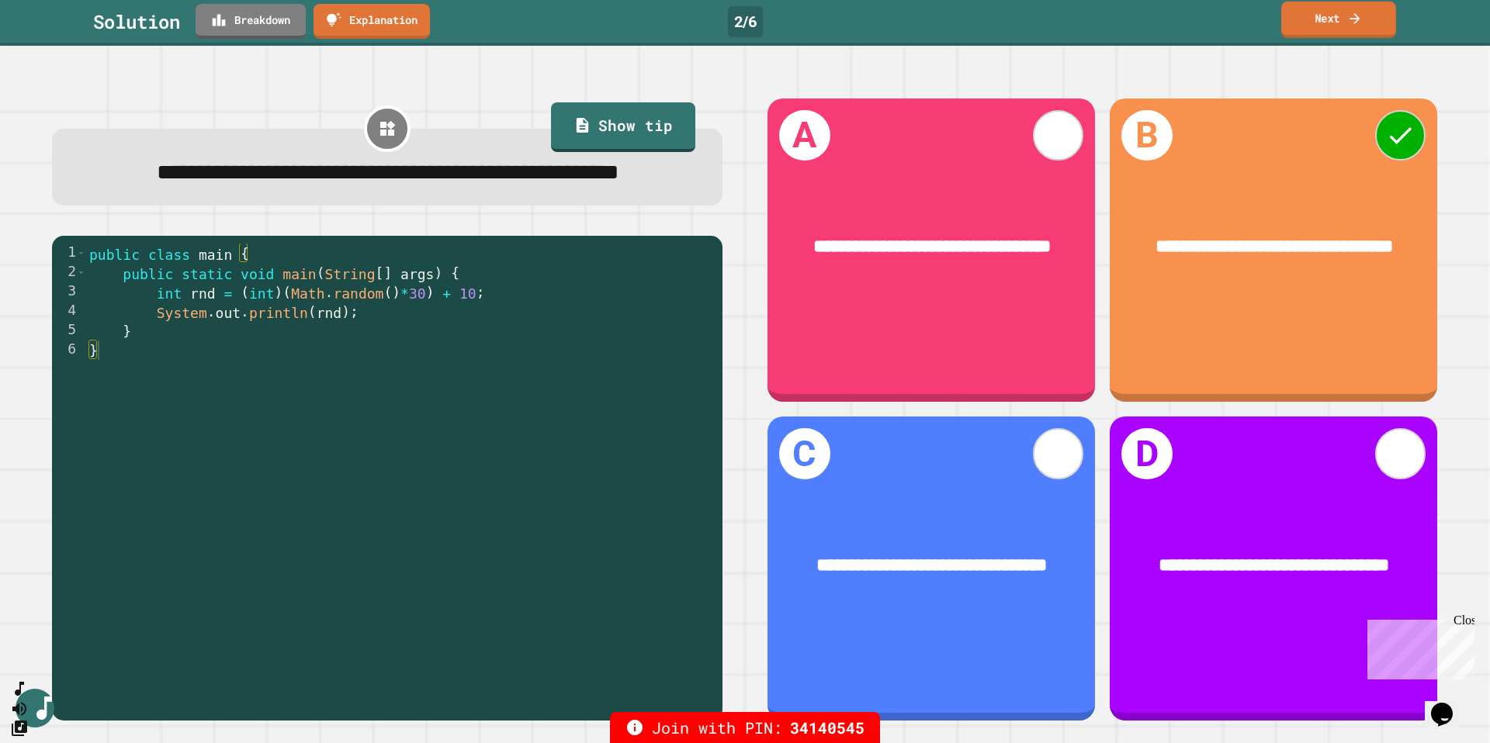
click at [1304, 26] on link "Next" at bounding box center [1338, 20] width 115 height 36
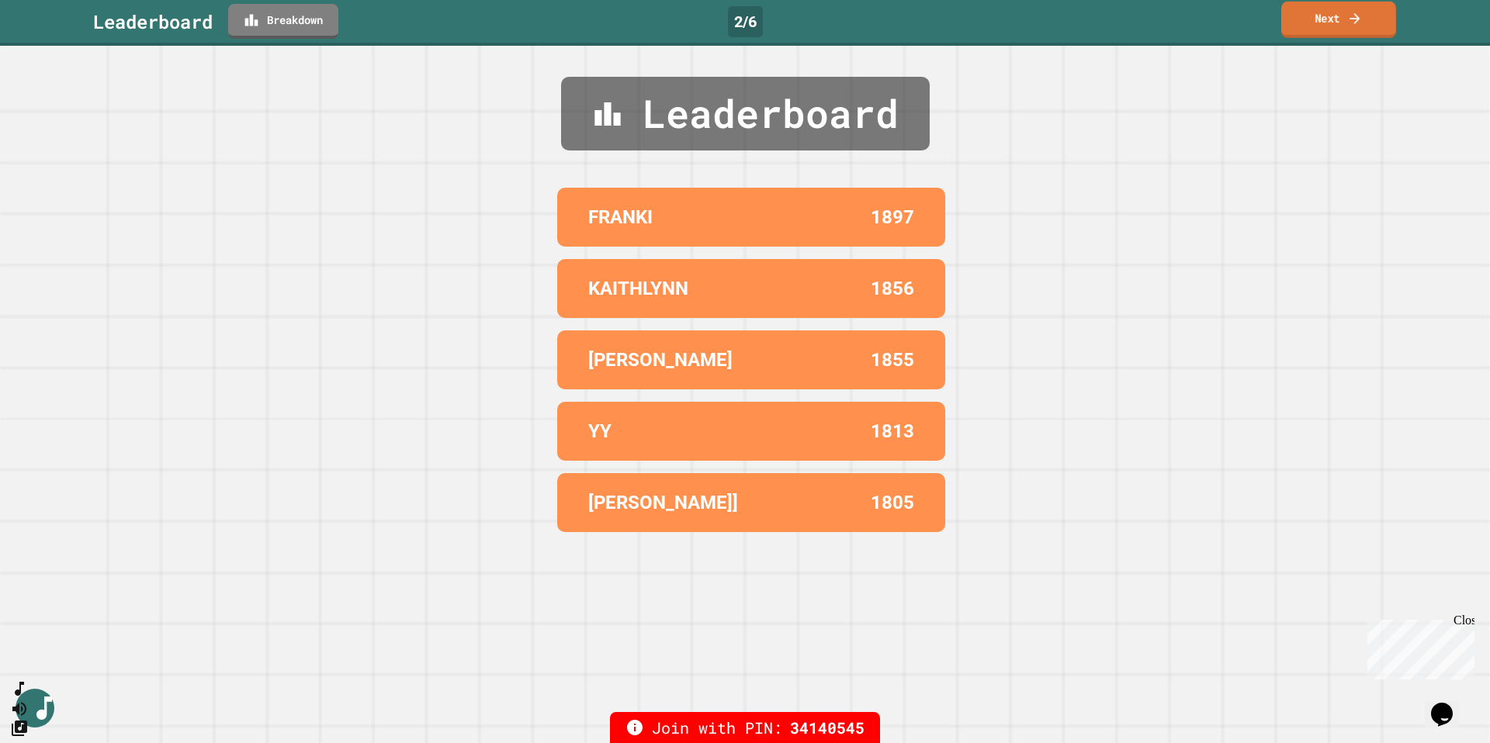
click at [1303, 27] on link "Next" at bounding box center [1338, 20] width 115 height 36
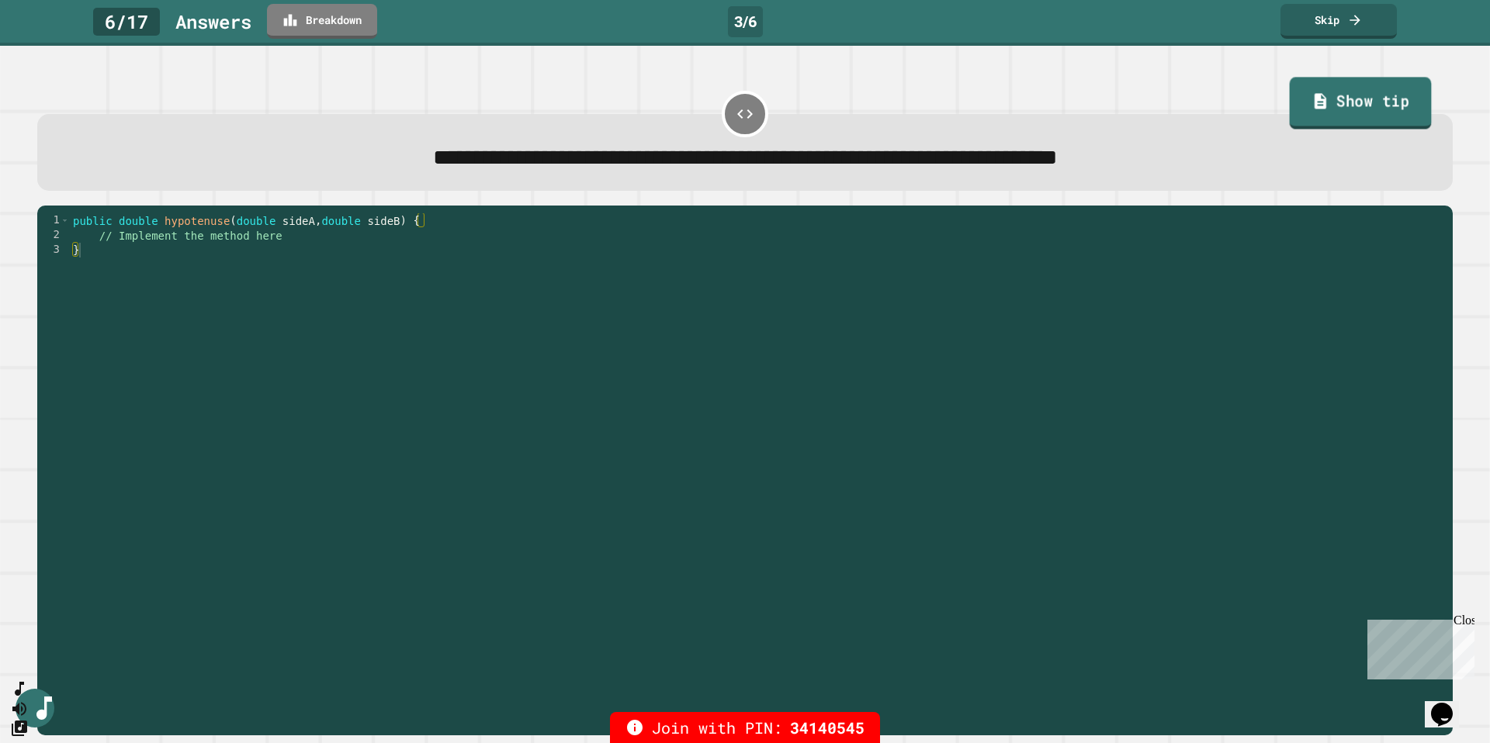
click at [1349, 116] on link "Show tip" at bounding box center [1360, 104] width 142 height 52
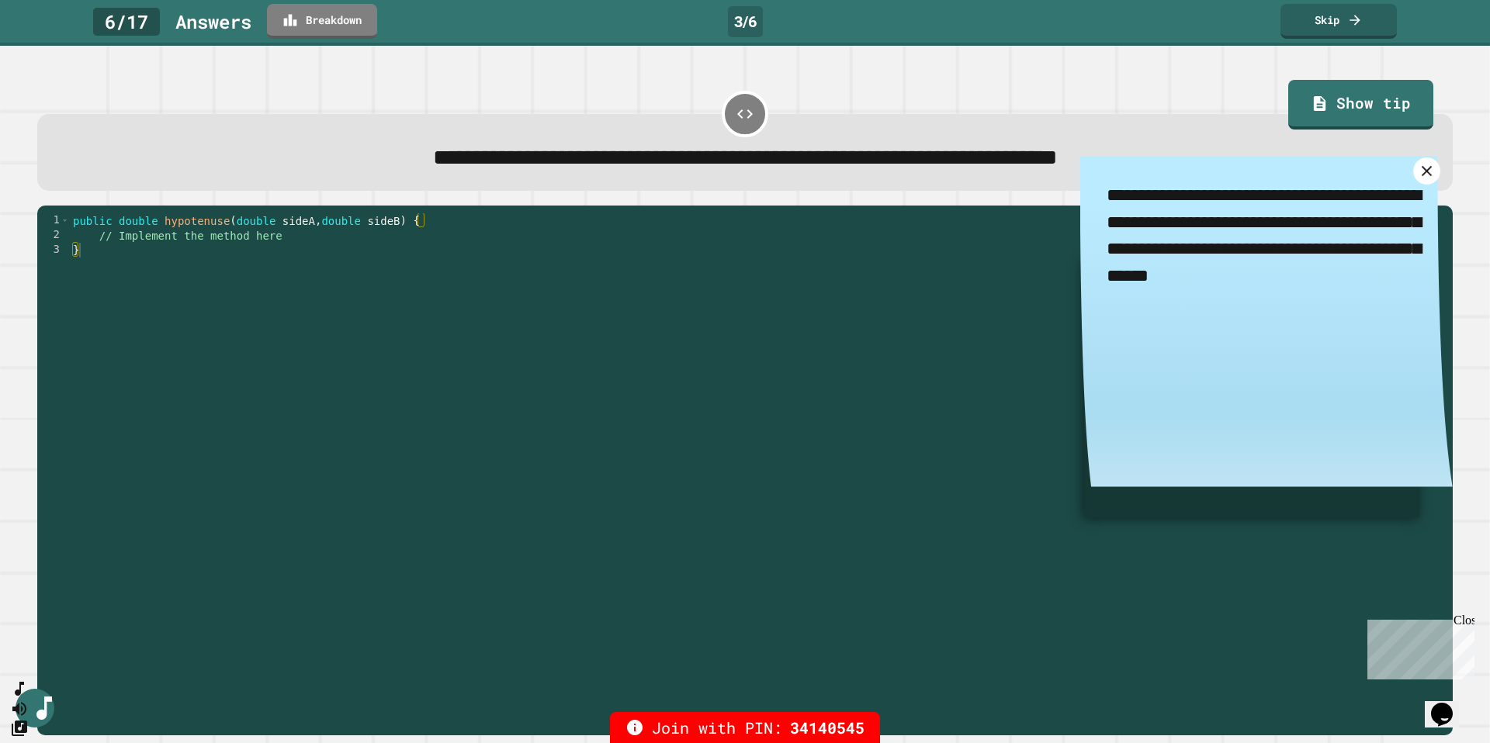
click at [1421, 175] on icon at bounding box center [1426, 170] width 10 height 10
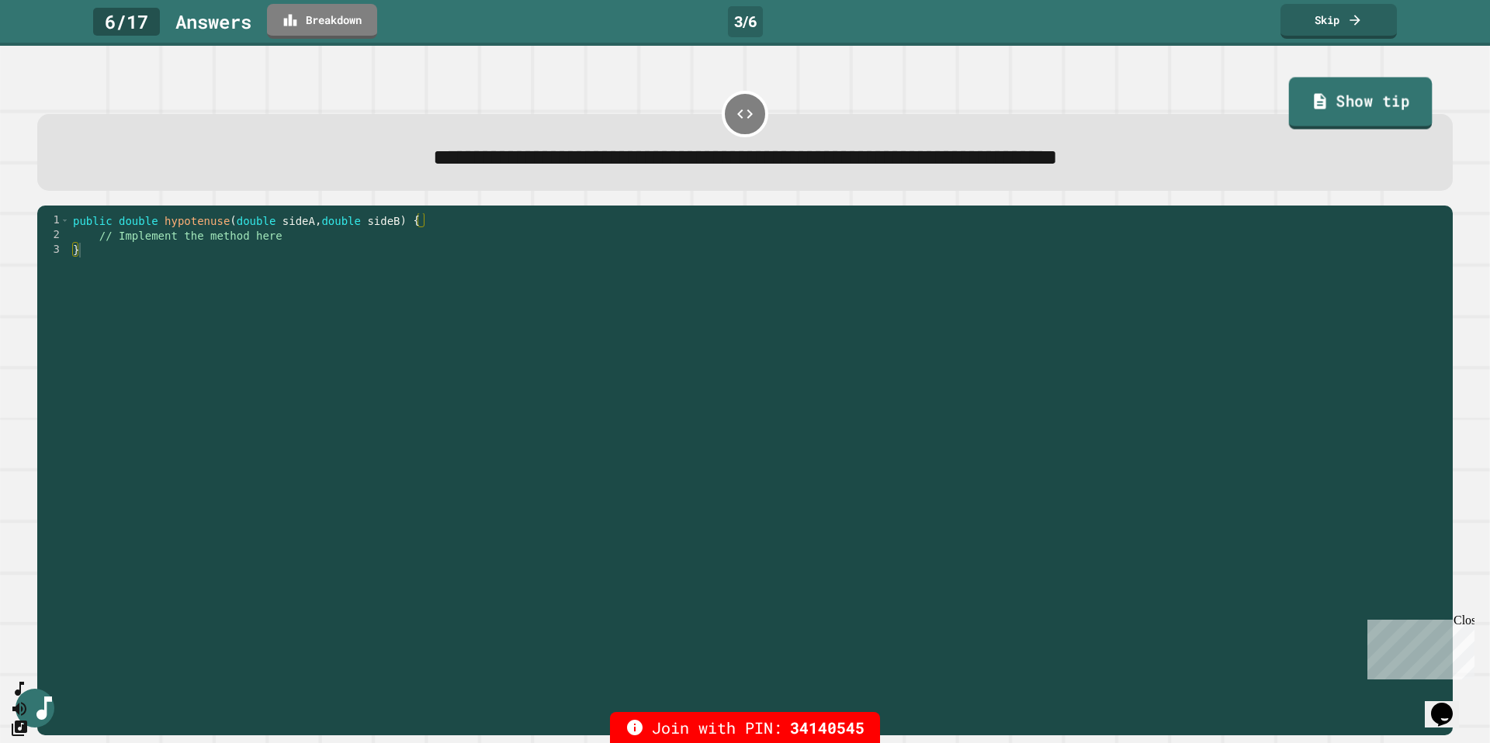
click at [1411, 115] on link "Show tip" at bounding box center [1361, 104] width 144 height 52
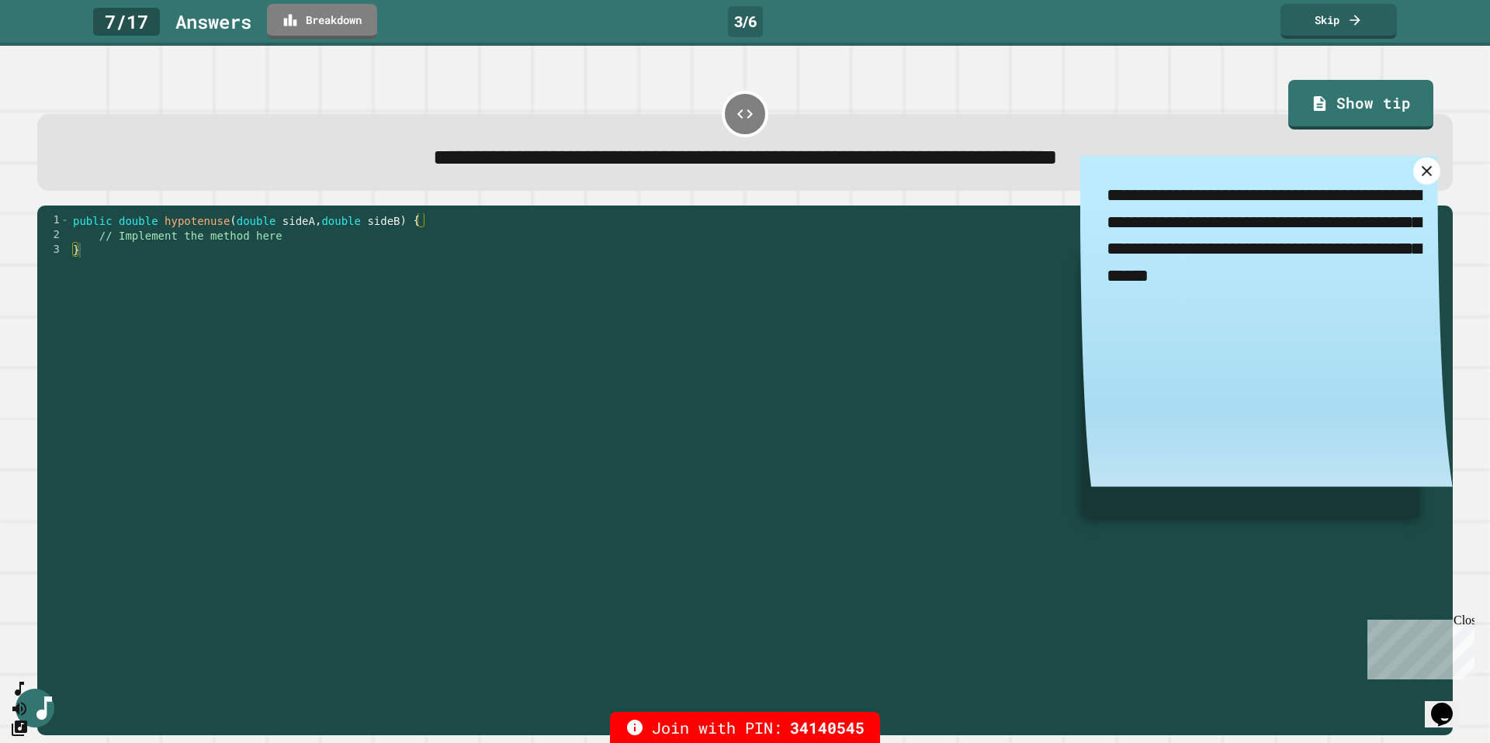
click at [1420, 173] on icon at bounding box center [1426, 171] width 18 height 18
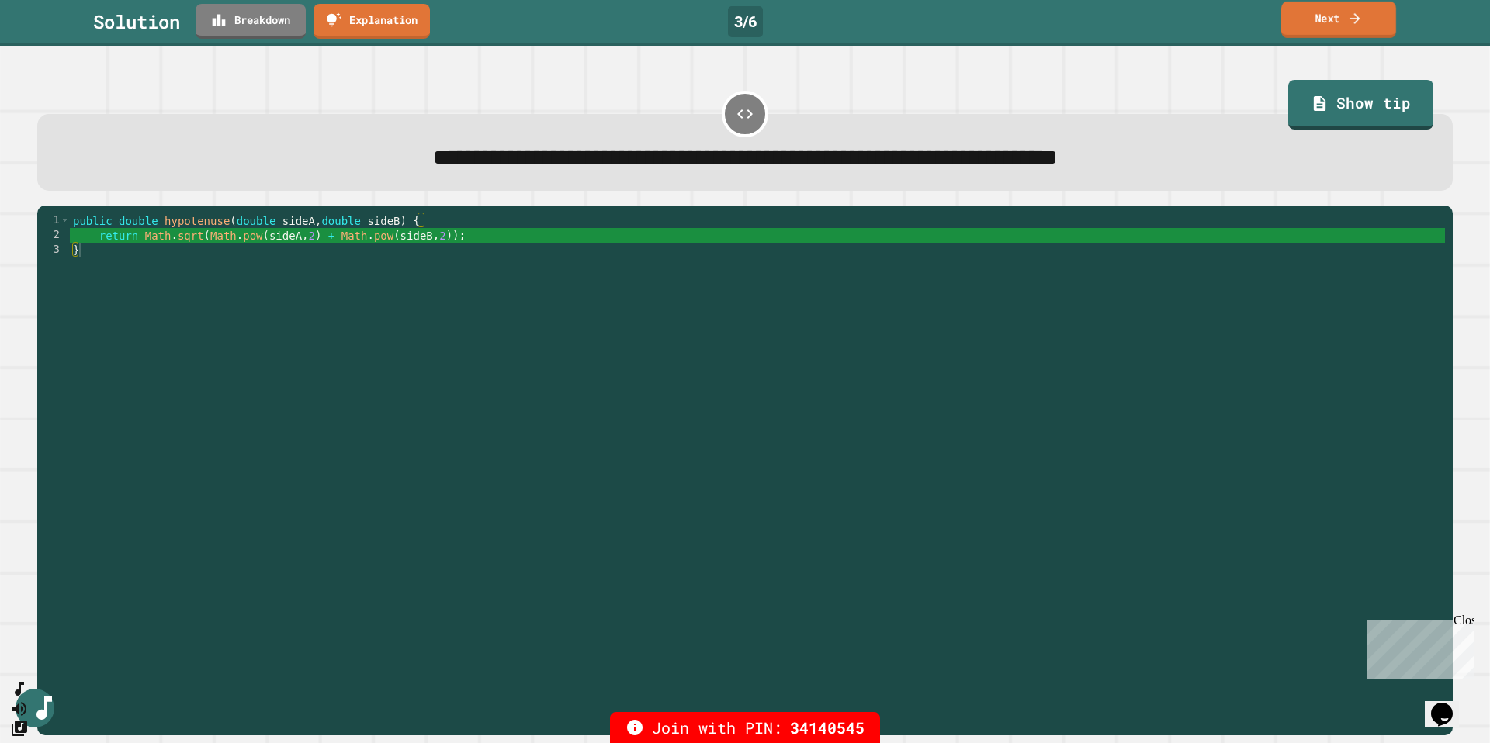
click at [1320, 25] on link "Next" at bounding box center [1338, 20] width 115 height 36
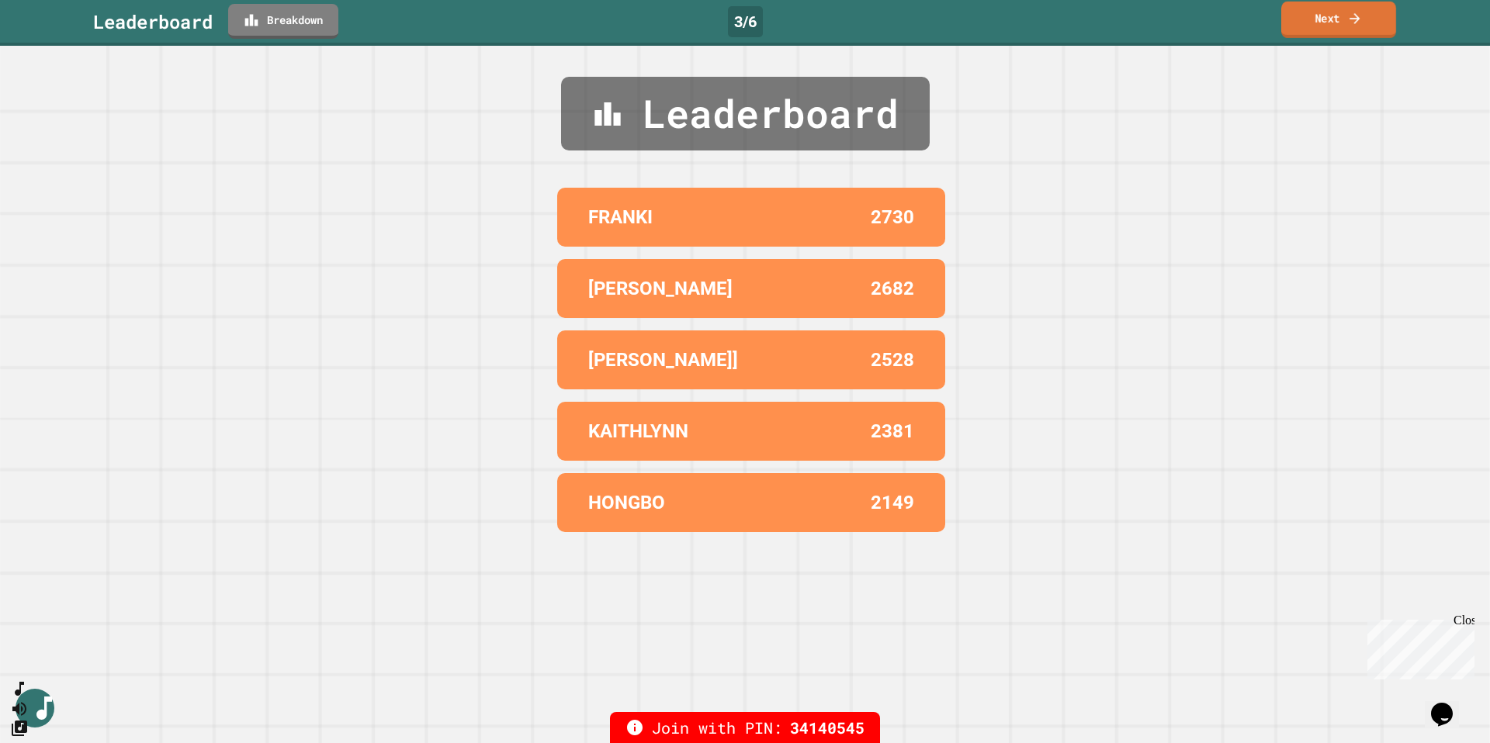
click at [1320, 25] on link "Next" at bounding box center [1338, 20] width 115 height 36
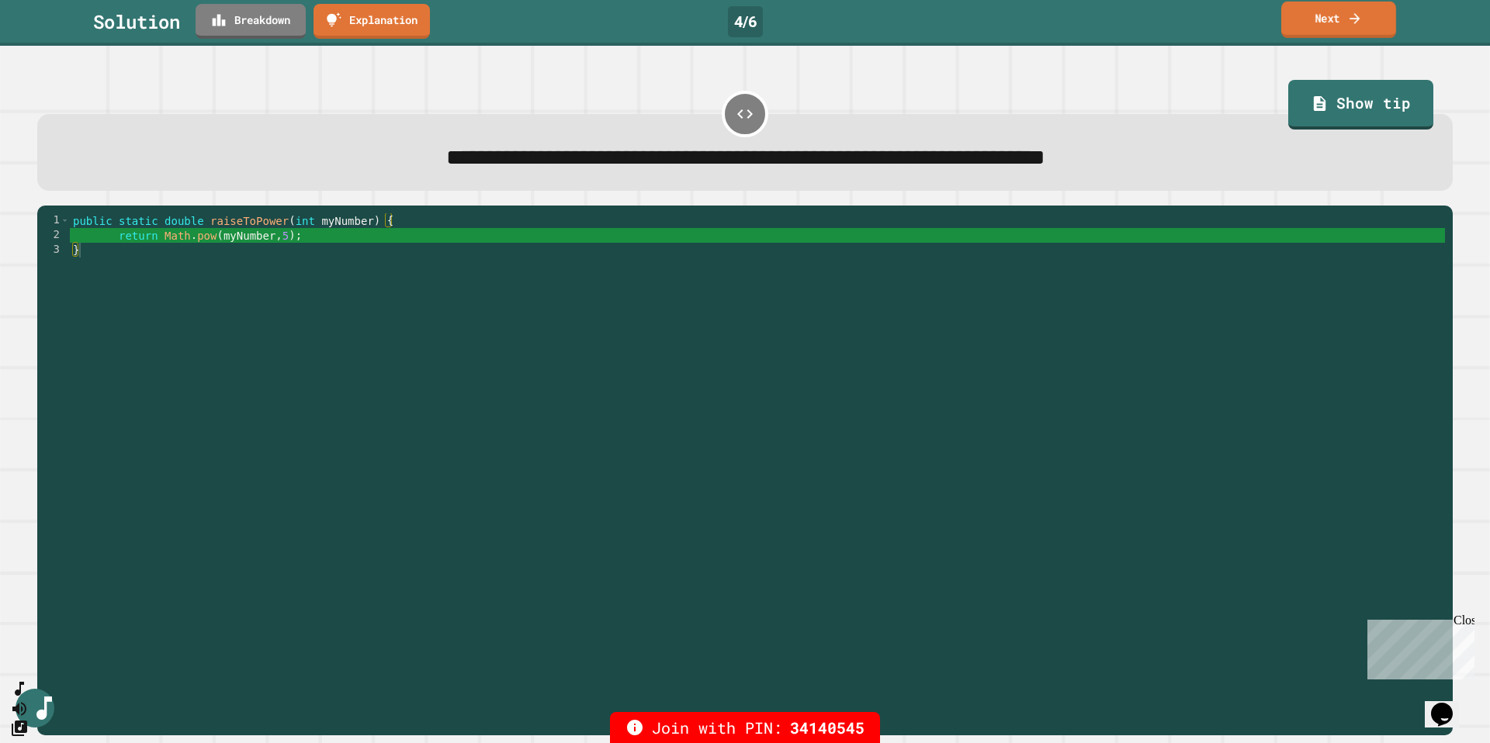
click at [1305, 37] on link "Next" at bounding box center [1338, 20] width 115 height 36
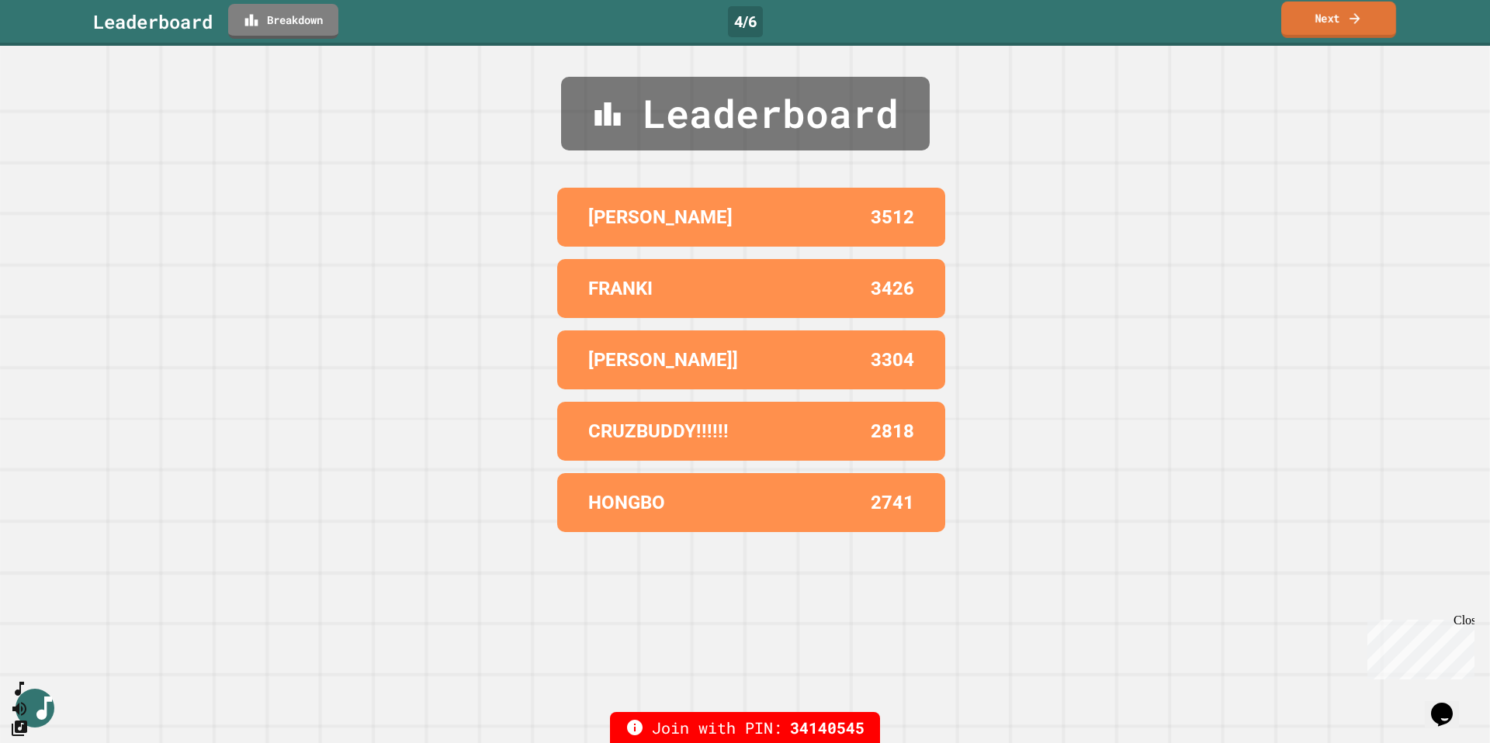
click at [1305, 37] on link "Next" at bounding box center [1338, 20] width 115 height 36
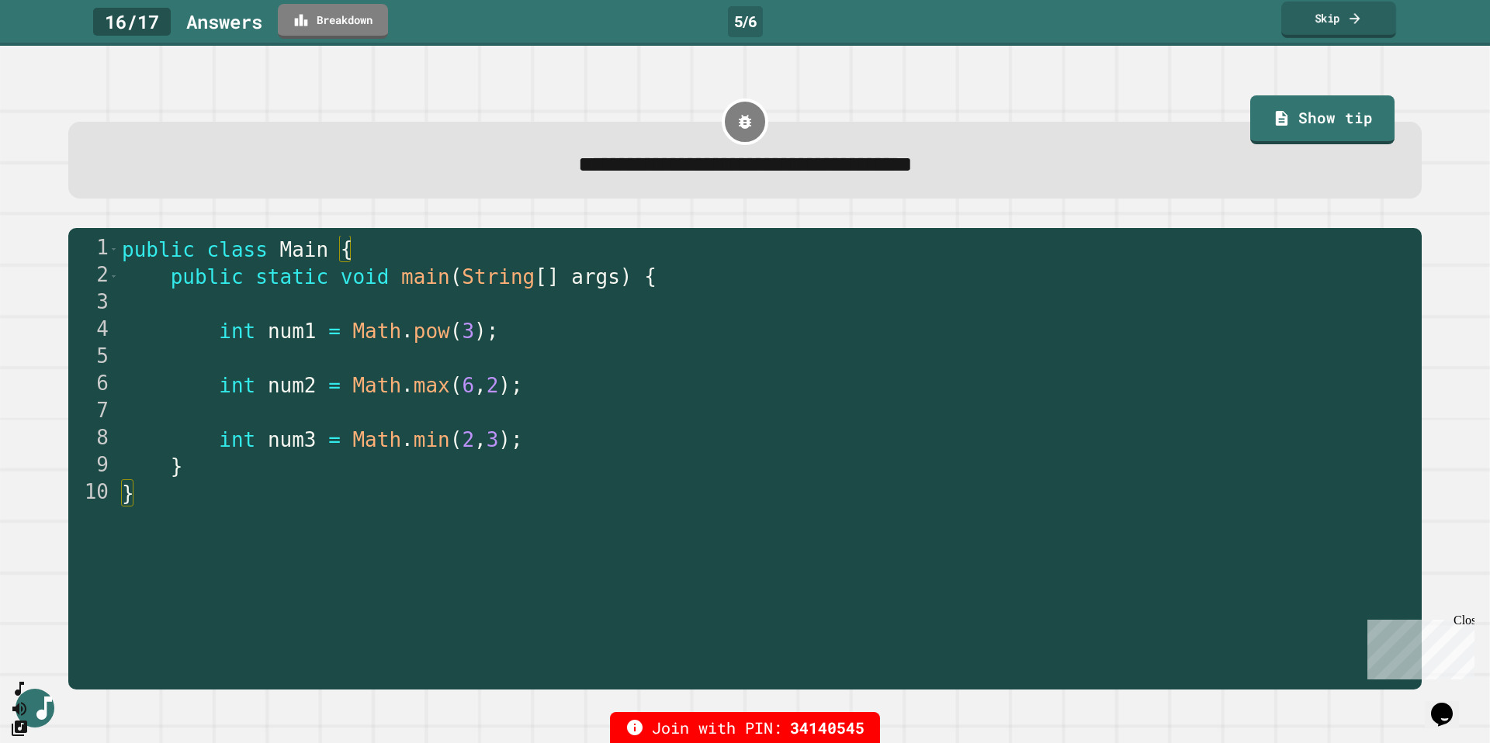
click at [1319, 22] on link "Skip" at bounding box center [1338, 20] width 115 height 36
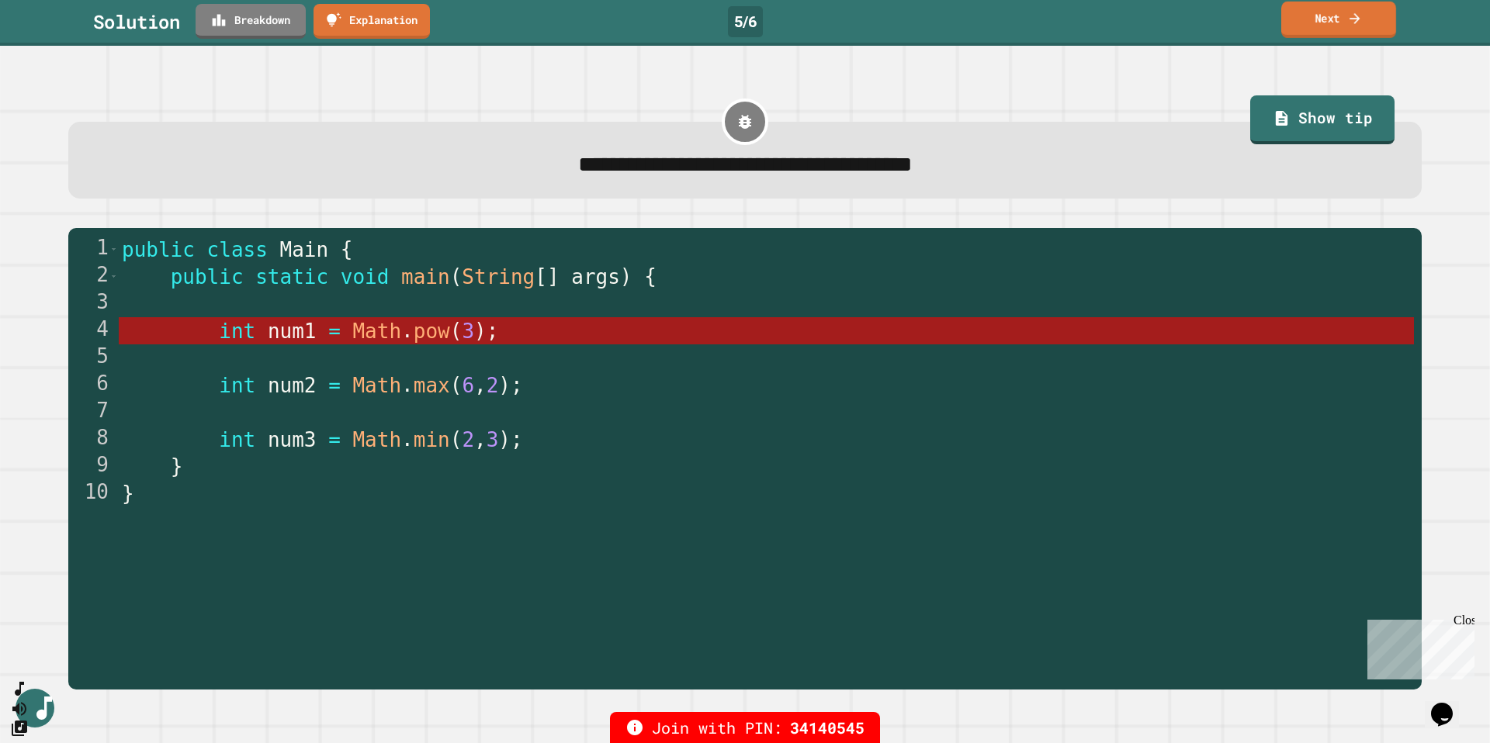
click at [1319, 22] on link "Next" at bounding box center [1338, 20] width 115 height 36
click at [1319, 22] on div "Next" at bounding box center [1338, 20] width 54 height 18
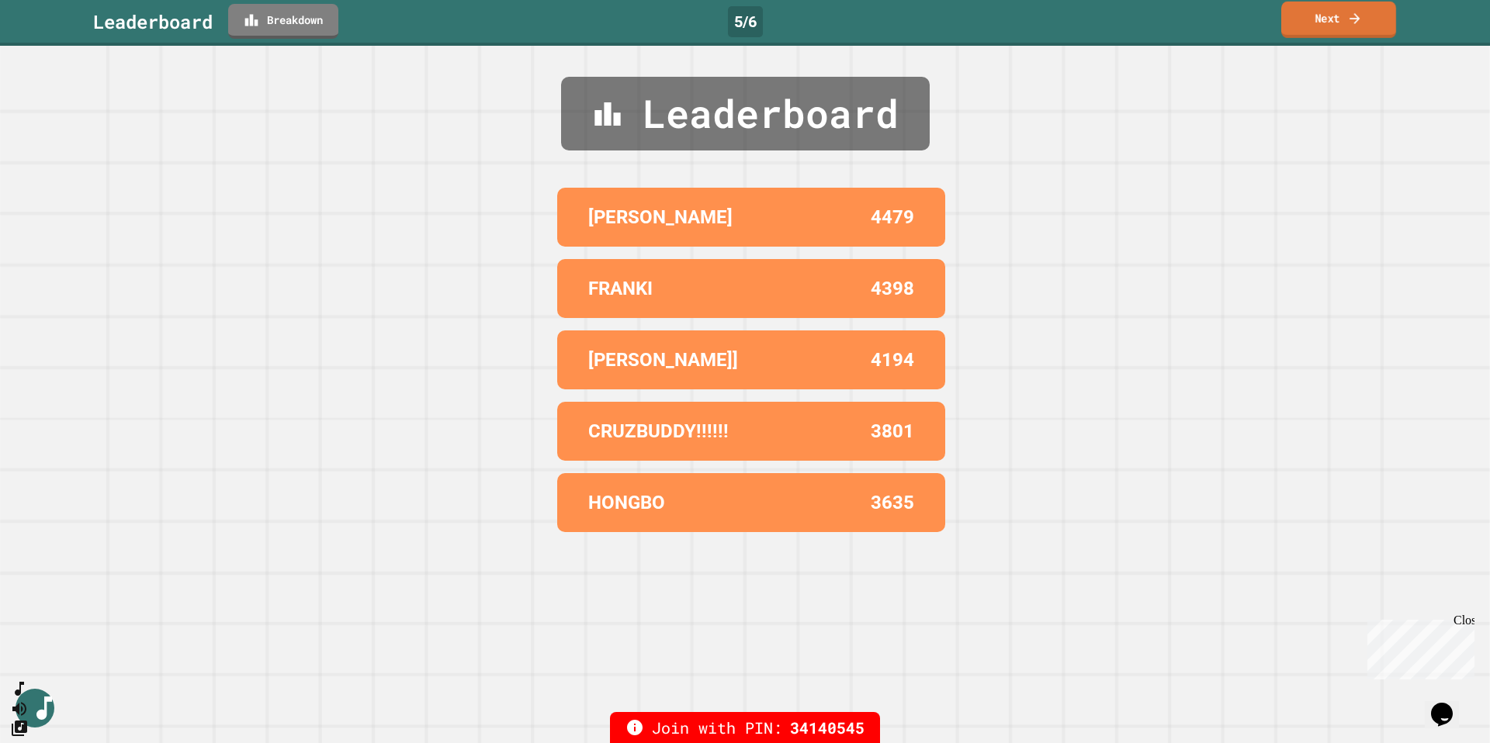
click at [1319, 22] on link "Next" at bounding box center [1338, 20] width 115 height 36
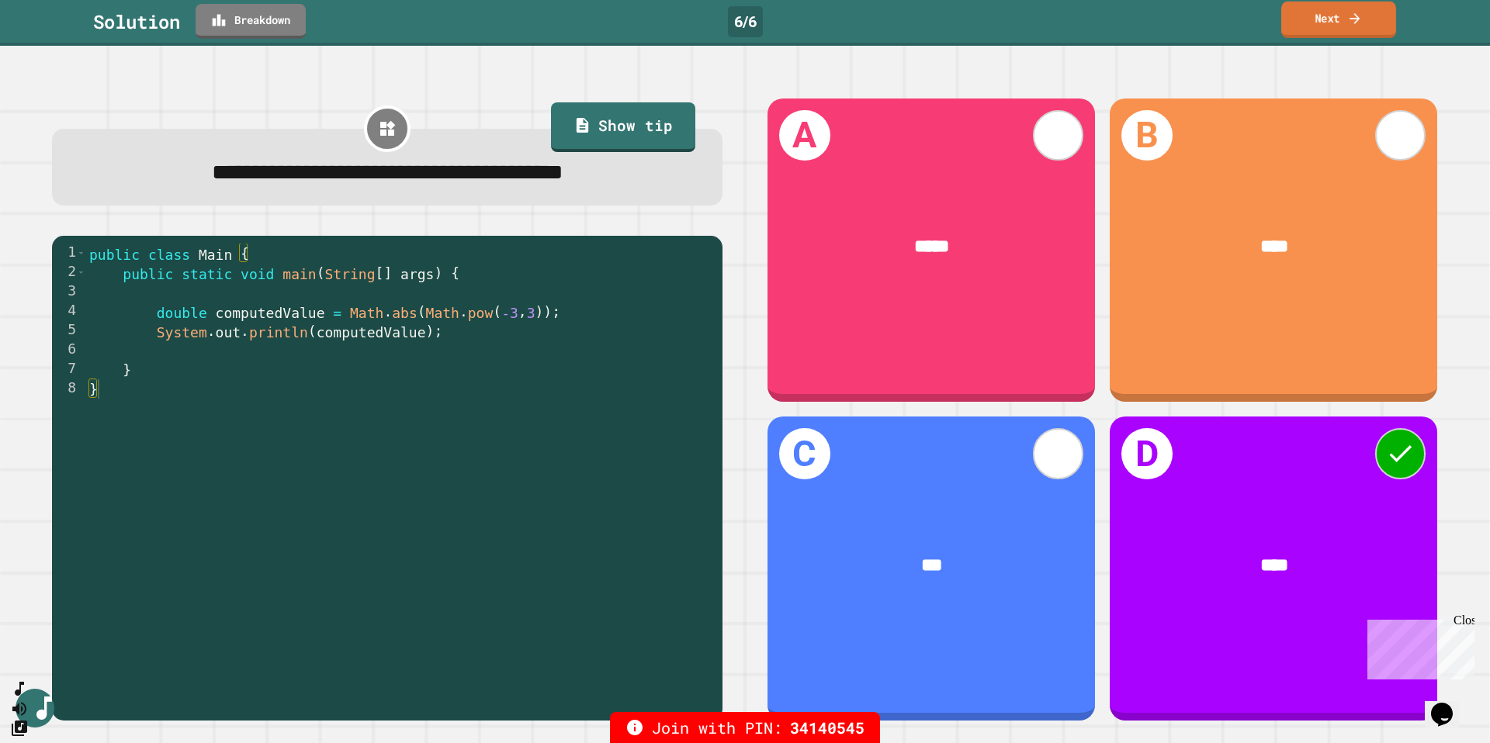
click at [1355, 27] on link "Next" at bounding box center [1338, 20] width 115 height 36
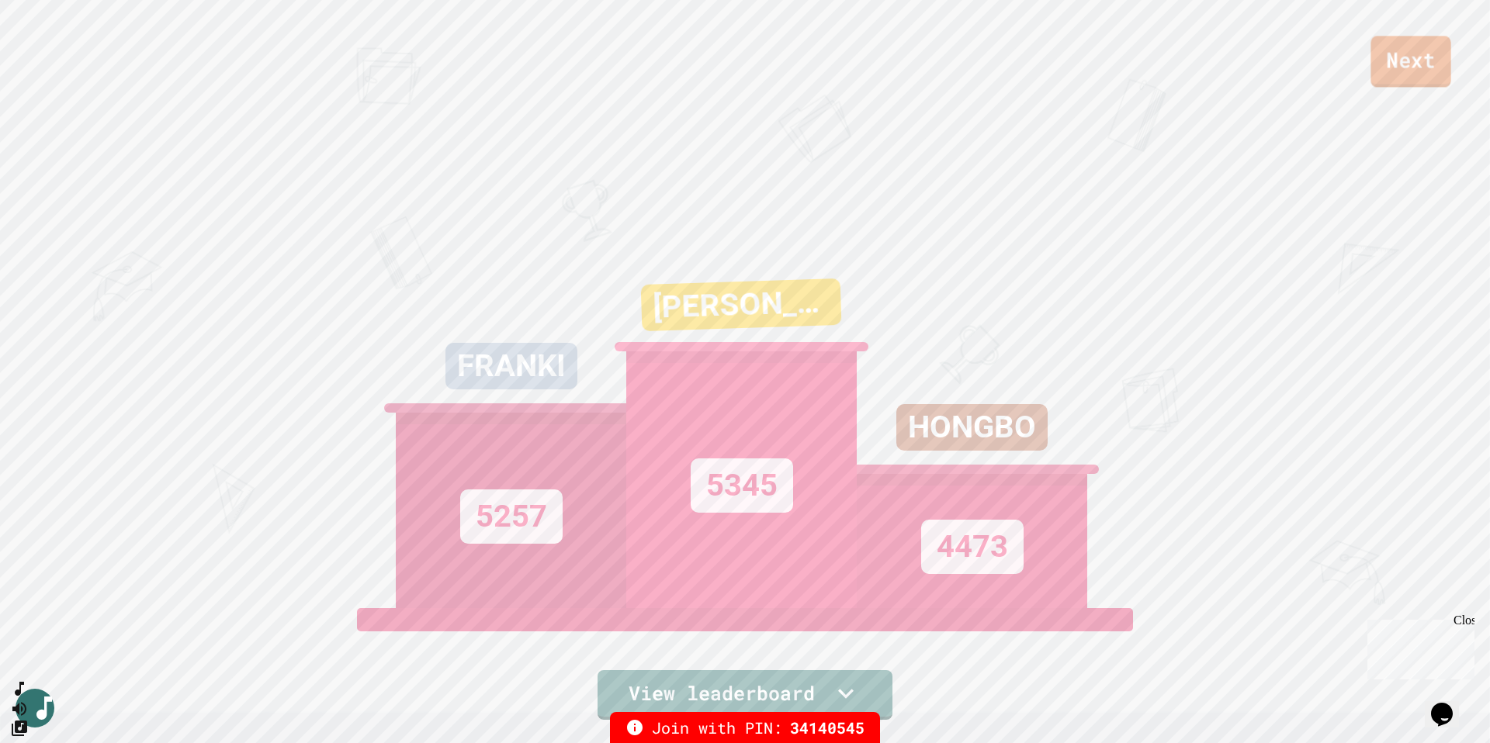
click at [1417, 43] on link "Next" at bounding box center [1410, 61] width 80 height 51
